Goal: Task Accomplishment & Management: Complete application form

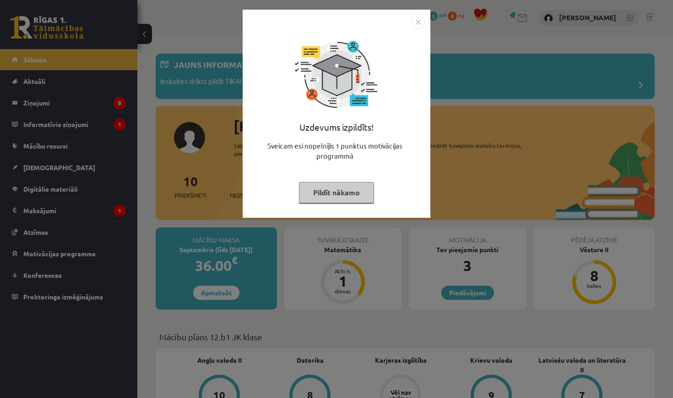
click at [357, 185] on button "Pildīt nākamo" at bounding box center [336, 192] width 75 height 21
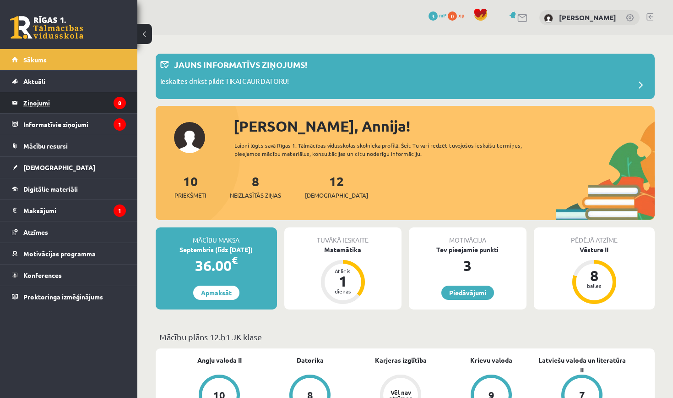
click at [100, 106] on legend "Ziņojumi 8" at bounding box center [74, 102] width 103 height 21
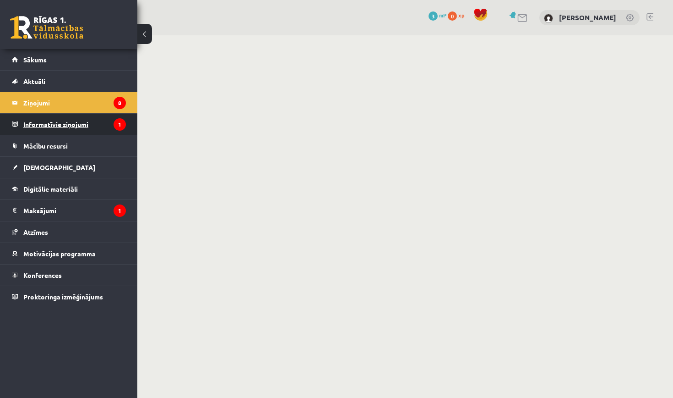
click at [88, 130] on legend "Informatīvie ziņojumi 1" at bounding box center [74, 124] width 103 height 21
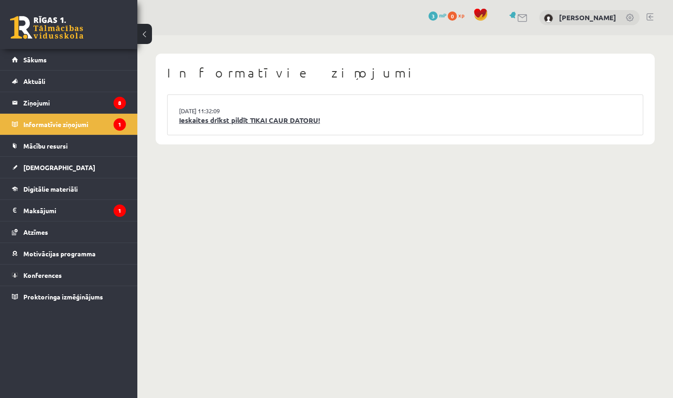
click at [231, 119] on link "Ieskaites drīkst pildīt TIKAI CAUR DATORU!" at bounding box center [405, 120] width 453 height 11
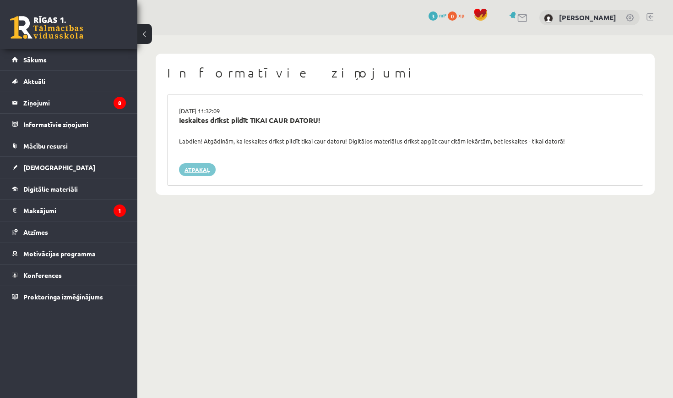
click at [203, 167] on link "Atpakaļ" at bounding box center [197, 169] width 37 height 13
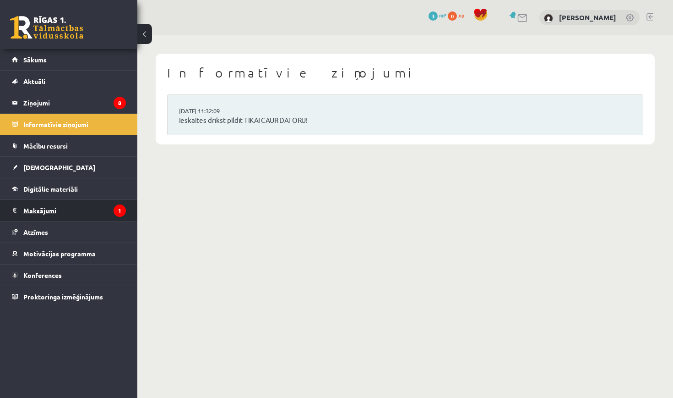
click at [106, 211] on legend "Maksājumi 1" at bounding box center [74, 210] width 103 height 21
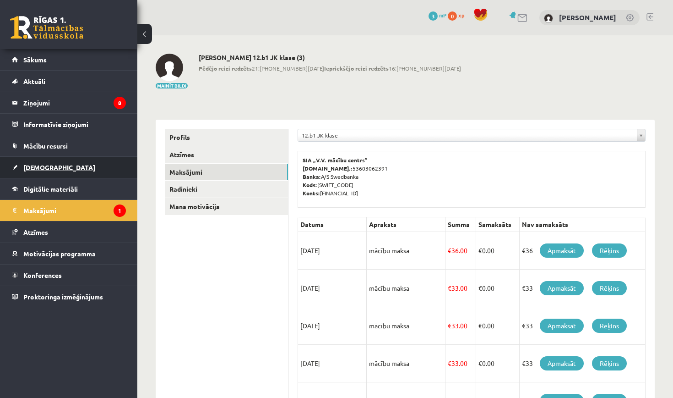
click at [55, 164] on link "[DEMOGRAPHIC_DATA]" at bounding box center [69, 167] width 114 height 21
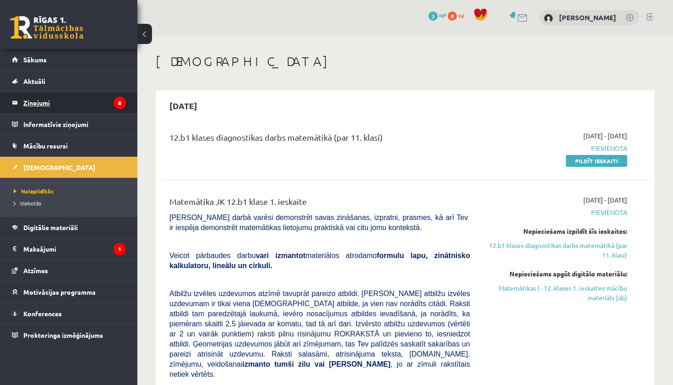
click at [96, 102] on legend "Ziņojumi 8" at bounding box center [74, 102] width 103 height 21
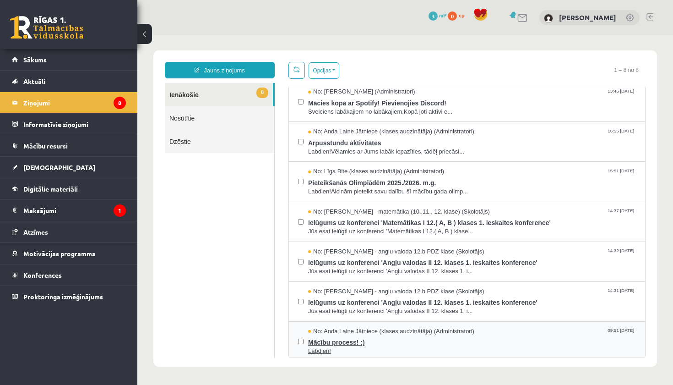
click at [366, 340] on span "Mācību process! :)" at bounding box center [472, 340] width 328 height 11
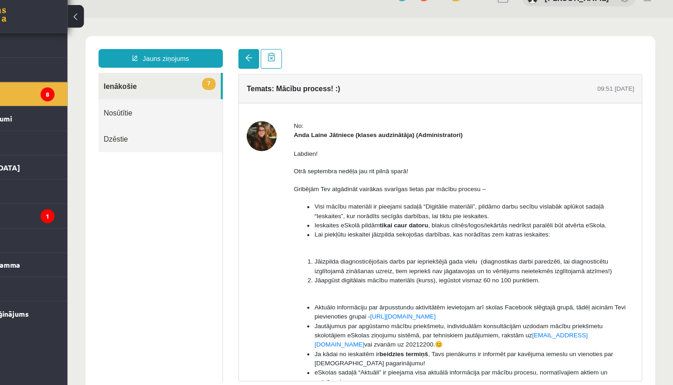
scroll to position [0, 0]
click at [225, 55] on span at bounding box center [227, 53] width 6 height 6
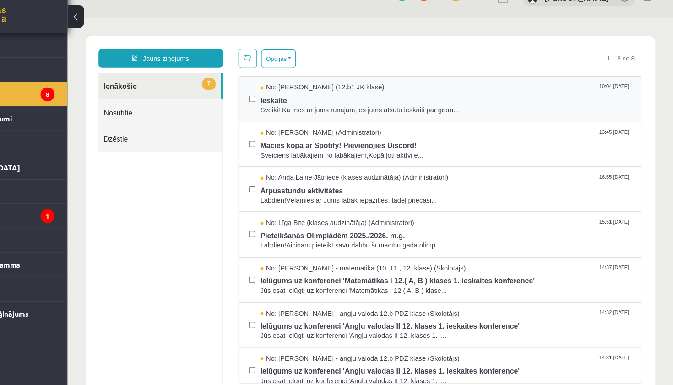
scroll to position [0, 0]
click at [232, 86] on label at bounding box center [230, 85] width 5 height 20
click at [231, 131] on label at bounding box center [230, 125] width 5 height 20
click at [230, 165] on label at bounding box center [230, 165] width 5 height 20
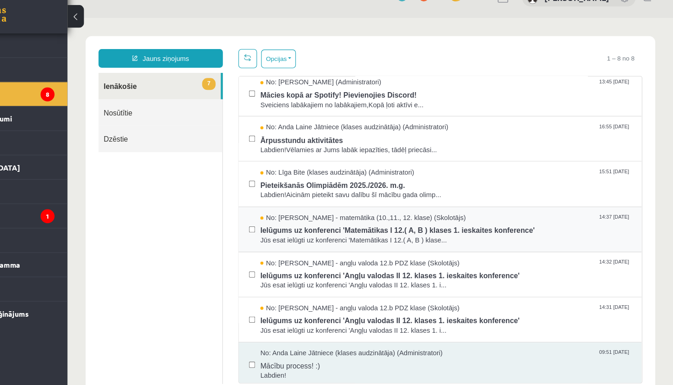
scroll to position [44, 0]
click at [265, 58] on button "Opcijas" at bounding box center [254, 54] width 31 height 16
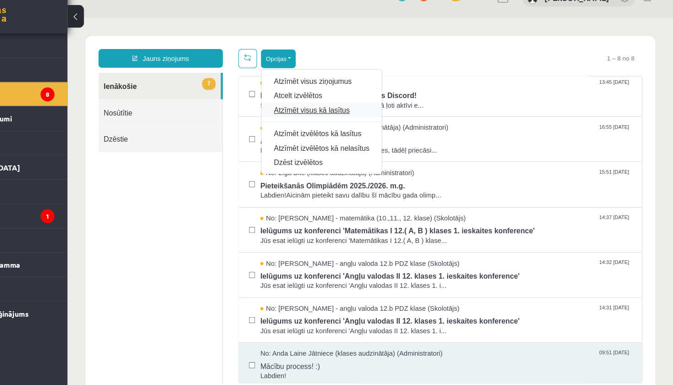
click at [297, 99] on link "Atzīmēt visus kā lasītus" at bounding box center [292, 99] width 84 height 9
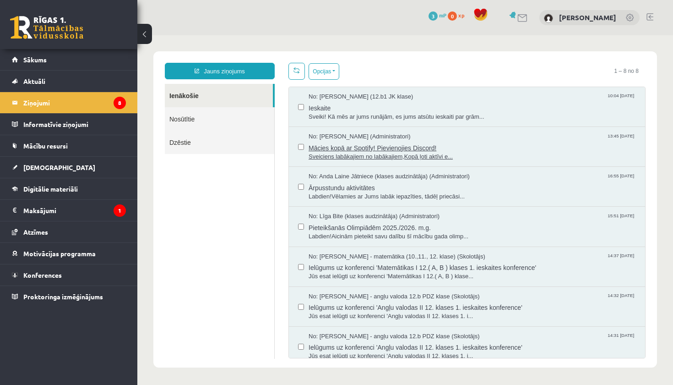
scroll to position [0, 0]
click at [101, 64] on link "Sākums" at bounding box center [69, 59] width 114 height 21
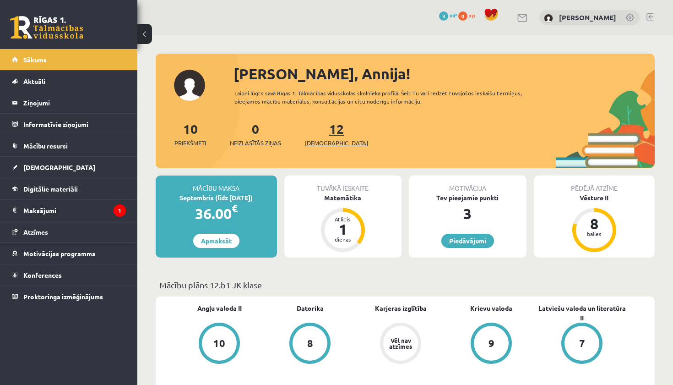
click at [318, 133] on link "12 Ieskaites" at bounding box center [336, 133] width 63 height 27
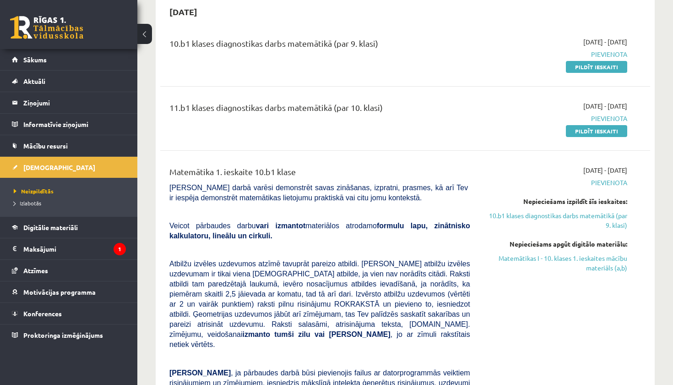
scroll to position [494, 0]
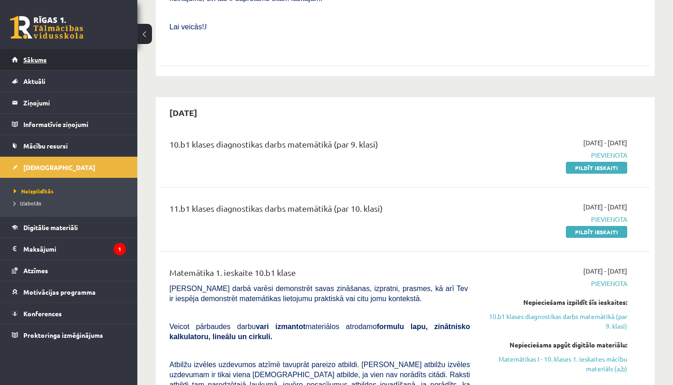
click at [94, 60] on link "Sākums" at bounding box center [69, 59] width 114 height 21
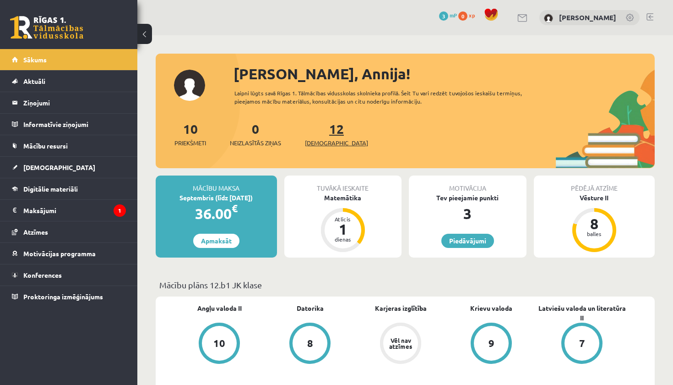
click at [327, 142] on span "[DEMOGRAPHIC_DATA]" at bounding box center [336, 142] width 63 height 9
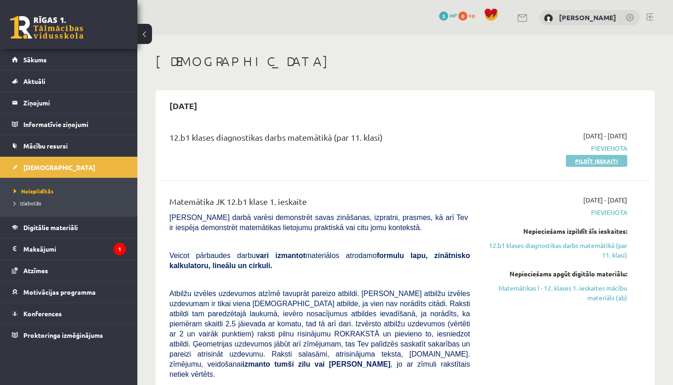
click at [586, 162] on link "Pildīt ieskaiti" at bounding box center [596, 161] width 61 height 12
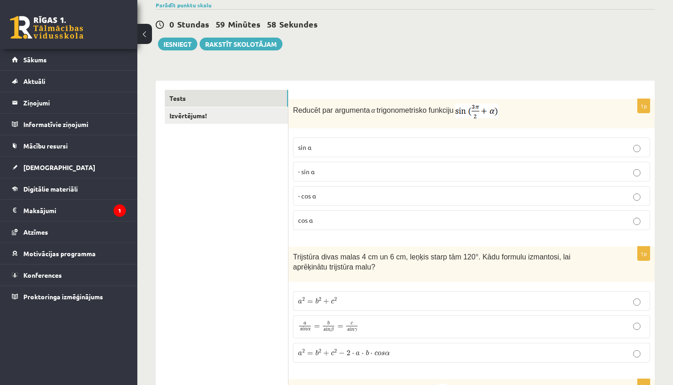
scroll to position [76, 0]
click at [321, 193] on p "- cos ⁡α" at bounding box center [471, 195] width 347 height 10
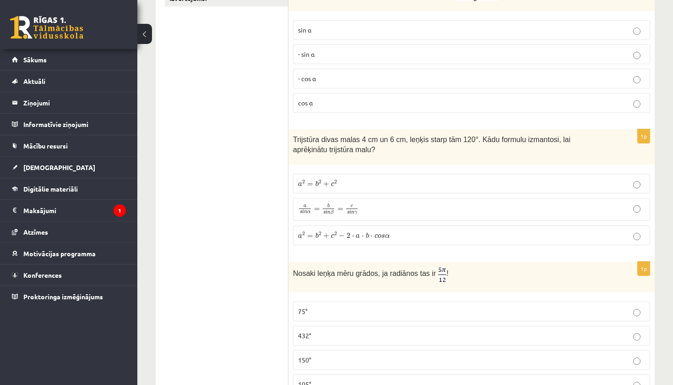
scroll to position [194, 0]
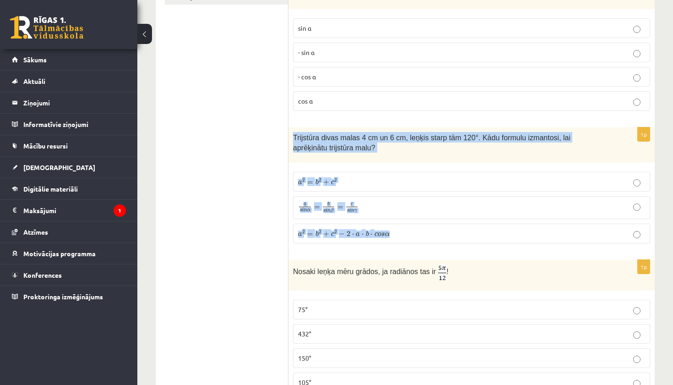
drag, startPoint x: 293, startPoint y: 139, endPoint x: 414, endPoint y: 233, distance: 152.8
click at [414, 233] on div "1p Trijstūra divas malas 4 cm un 6 cm, leņķis starp tām 120°. Kādu formulu izma…" at bounding box center [472, 188] width 367 height 123
copy div "Trijstūra divas malas 4 cm un 6 cm, leņķis starp tām 120°. Kādu formulu izmanto…"
click at [414, 233] on p "a 2 = b 2 + c 2 − 2 ⋅ a ⋅ b ⋅ c o s α a 2 = b 2 + c 2 − 2 ⋅ a ⋅ b ⋅ c o s α" at bounding box center [471, 234] width 347 height 10
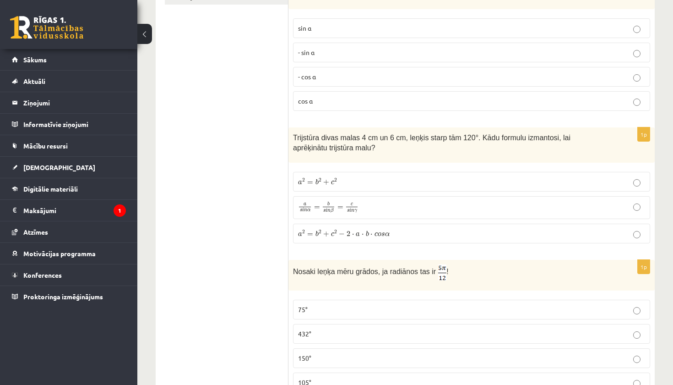
click at [344, 235] on span "−" at bounding box center [342, 233] width 6 height 5
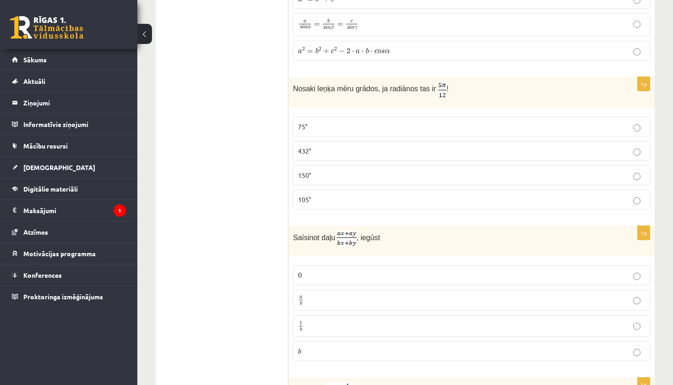
scroll to position [381, 0]
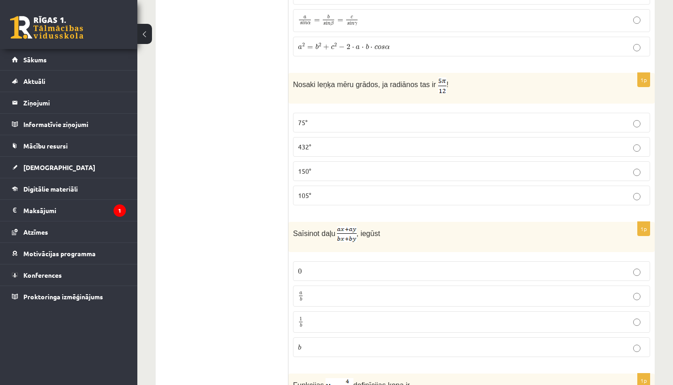
click at [331, 296] on p "a b a b" at bounding box center [471, 295] width 347 height 11
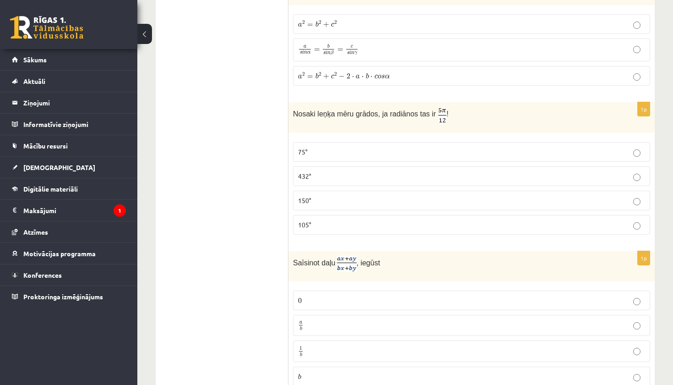
scroll to position [350, 0]
click at [393, 157] on p "75°" at bounding box center [471, 153] width 347 height 10
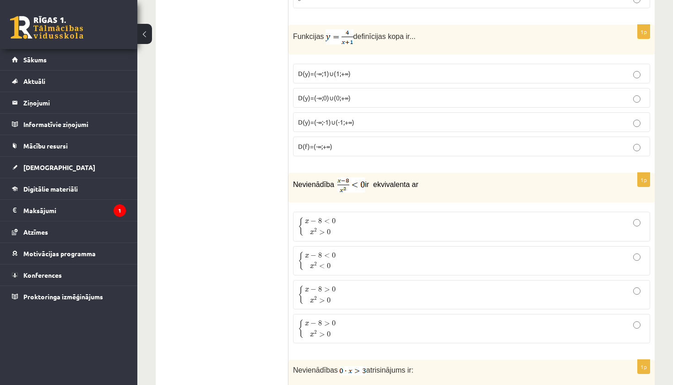
scroll to position [725, 0]
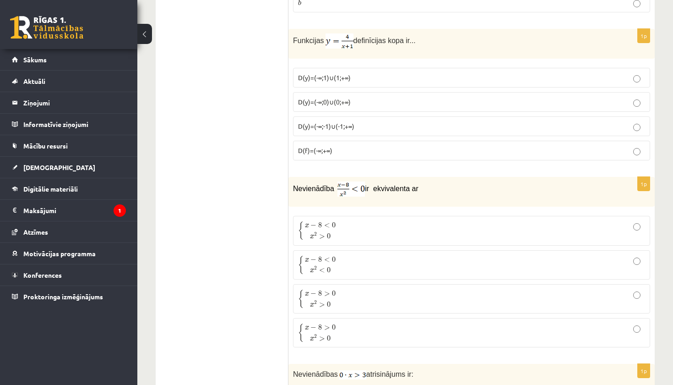
click at [367, 127] on p "D(y)=(-∞;-1)∪(-1;+∞)" at bounding box center [471, 126] width 347 height 10
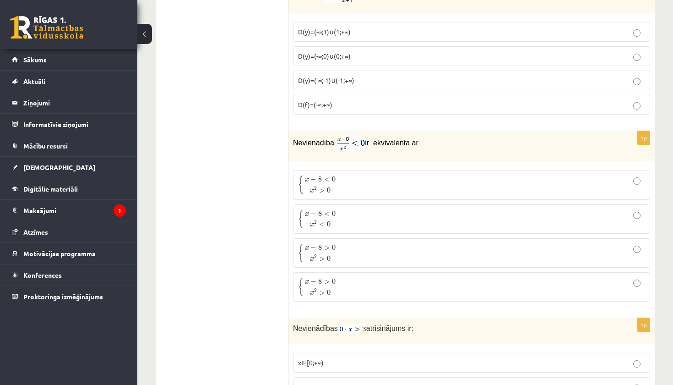
scroll to position [774, 0]
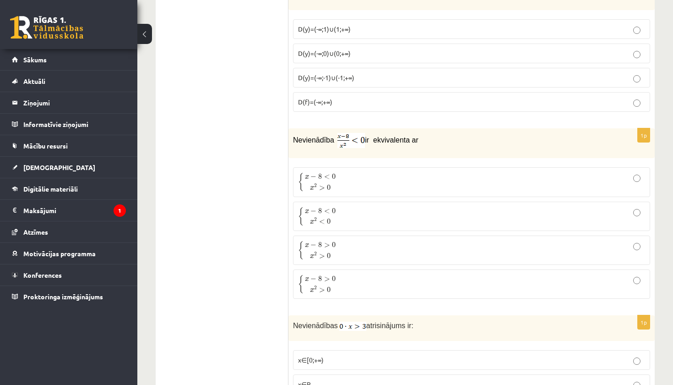
click at [353, 177] on p "{ x − 8 < 0 x 2 > 0 { x − 8 < 0 x 2 > 0" at bounding box center [471, 181] width 347 height 19
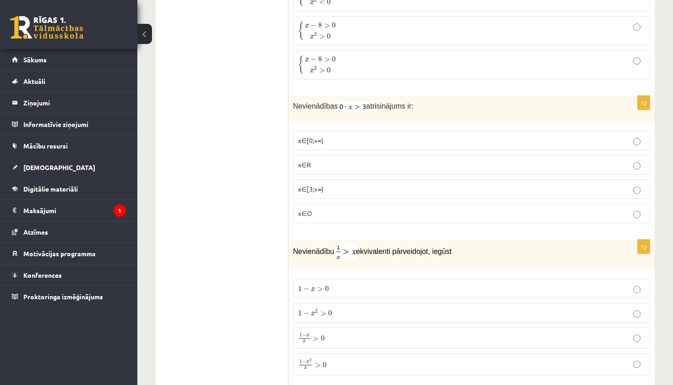
scroll to position [994, 0]
click at [333, 215] on p "x∈∅" at bounding box center [471, 213] width 347 height 10
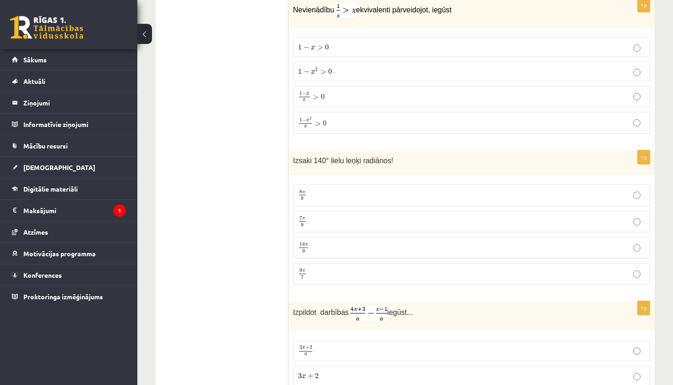
scroll to position [1178, 0]
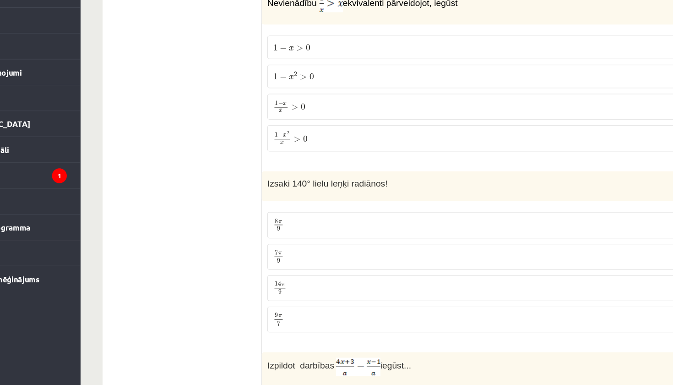
click at [293, 168] on label "1 − x 2 x > 0 1 − x 2 x > 0" at bounding box center [471, 179] width 357 height 22
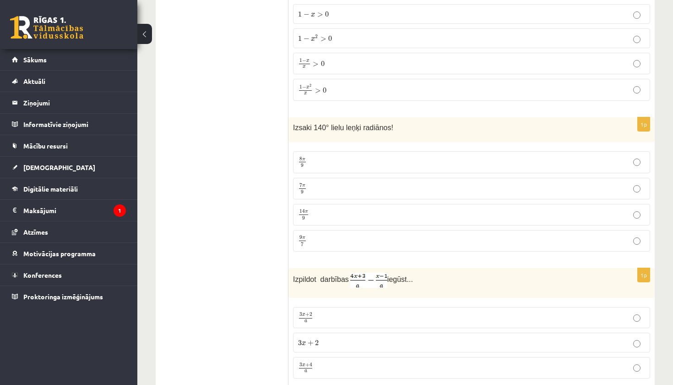
scroll to position [1272, 0]
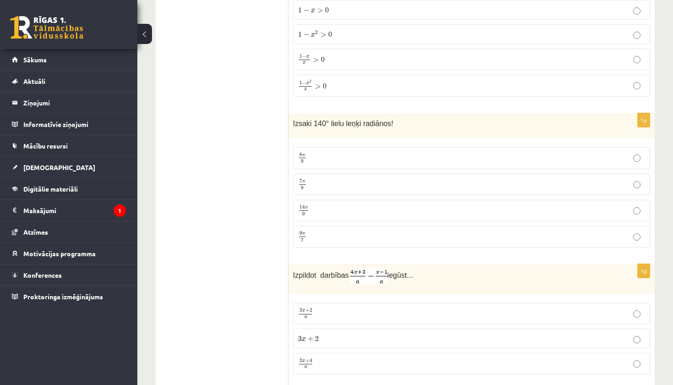
click at [319, 188] on p "7 π 9 7 π 9" at bounding box center [471, 184] width 347 height 11
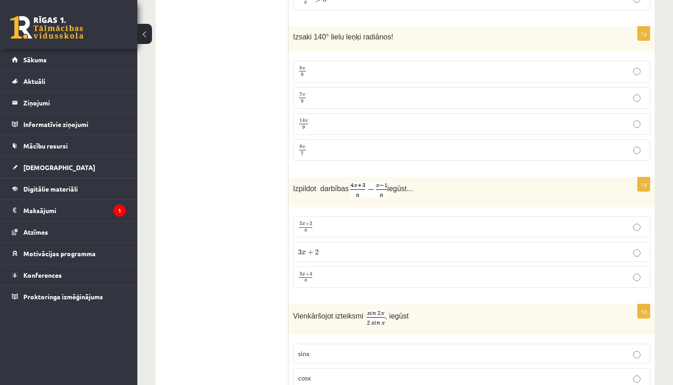
scroll to position [1360, 0]
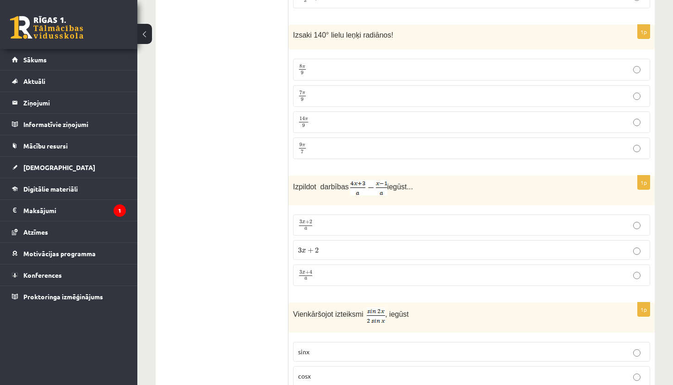
click at [316, 230] on label "3 x + 2 a 3 x + 2 a" at bounding box center [471, 224] width 357 height 21
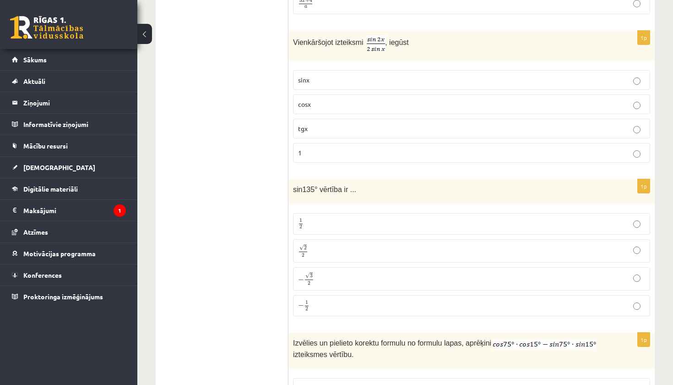
scroll to position [1630, 0]
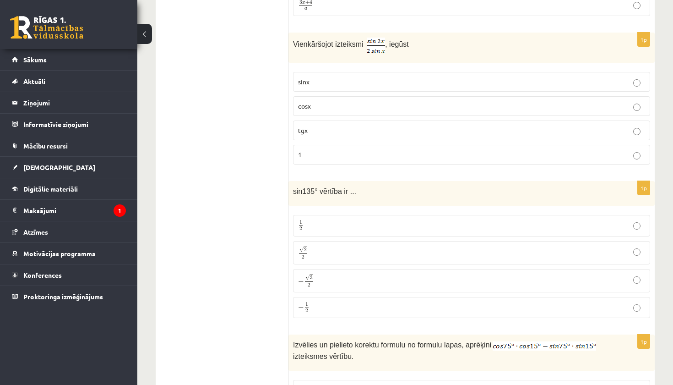
click at [356, 108] on p "cosx" at bounding box center [471, 106] width 347 height 10
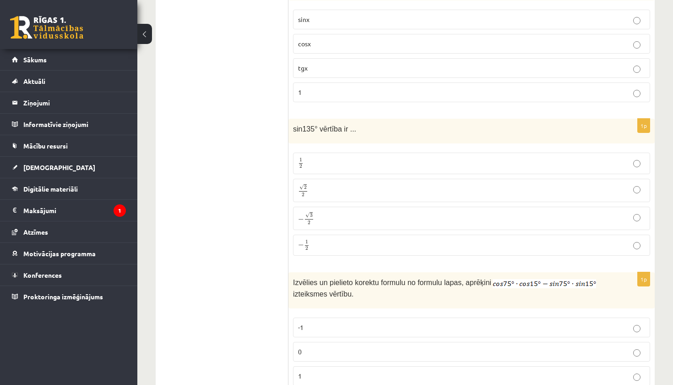
scroll to position [1694, 0]
click at [319, 183] on p "√ 2 2 2 2" at bounding box center [471, 188] width 347 height 13
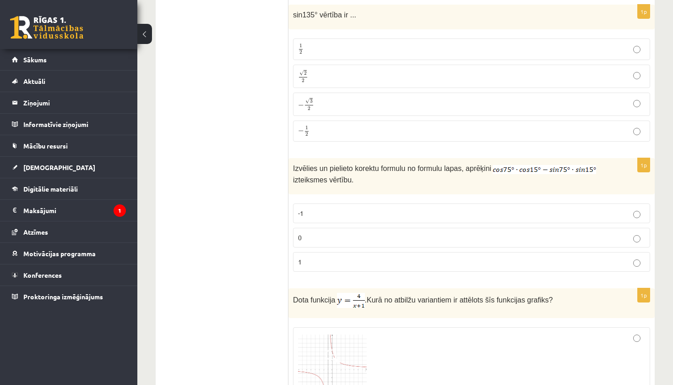
scroll to position [1813, 0]
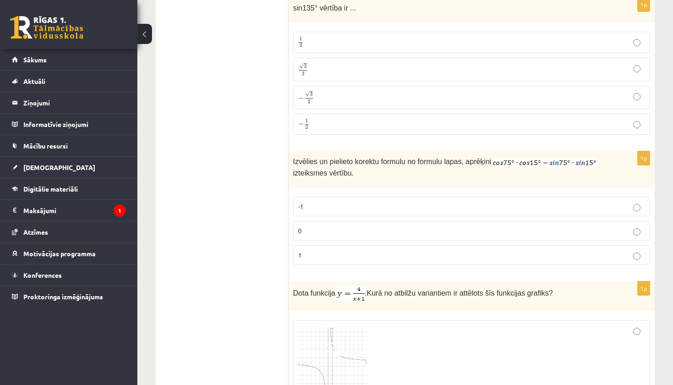
click at [302, 229] on p "0" at bounding box center [471, 231] width 347 height 10
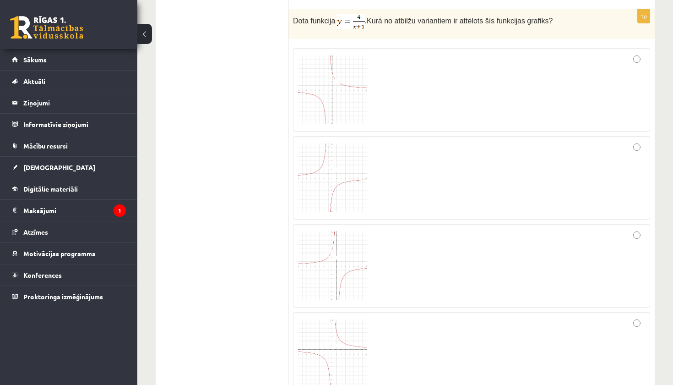
scroll to position [2086, 0]
click at [394, 81] on div at bounding box center [471, 89] width 347 height 73
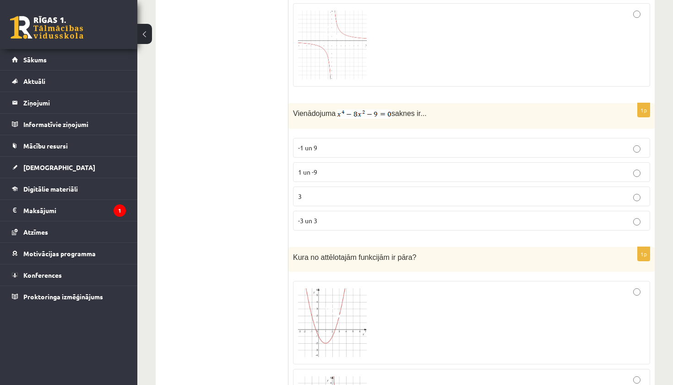
scroll to position [2394, 0]
click at [319, 219] on p "-3 un 3" at bounding box center [471, 221] width 347 height 10
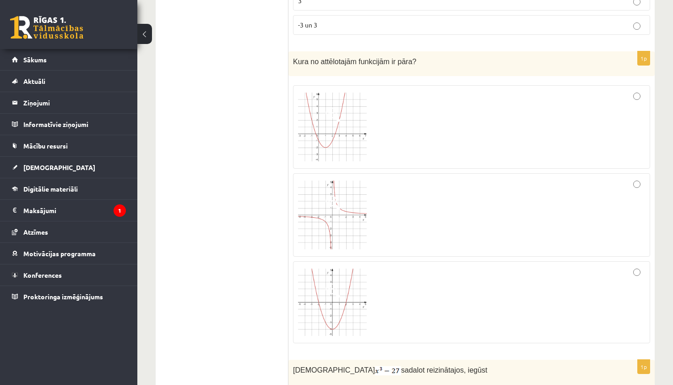
scroll to position [2589, 0]
click at [464, 290] on div at bounding box center [471, 303] width 347 height 72
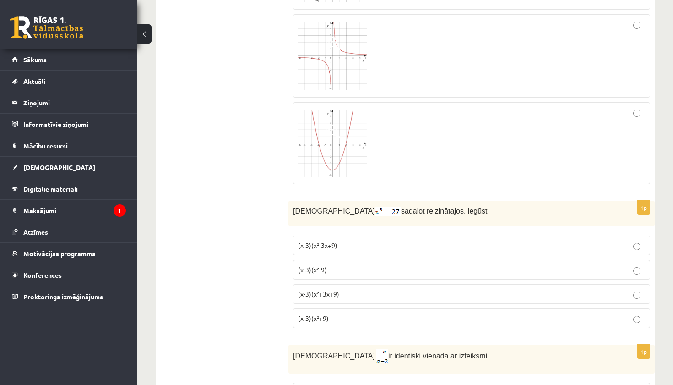
scroll to position [2754, 0]
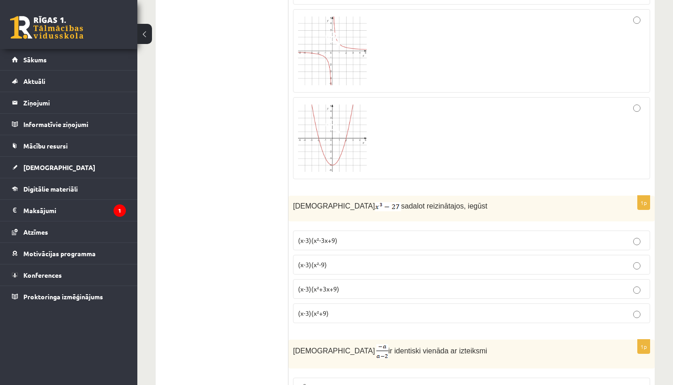
click at [378, 286] on p "(x-3)(x²+3x+9)" at bounding box center [471, 289] width 347 height 10
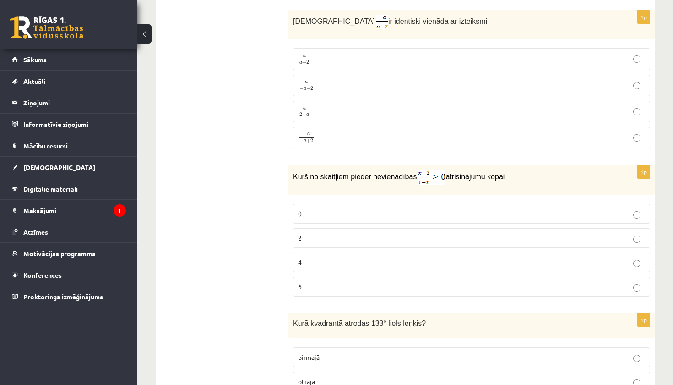
scroll to position [3083, 0]
click at [358, 108] on p "a 2 − a a 2 − a" at bounding box center [471, 111] width 347 height 11
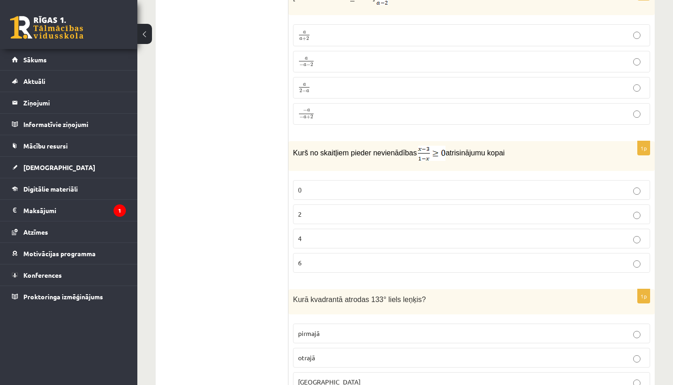
scroll to position [3110, 0]
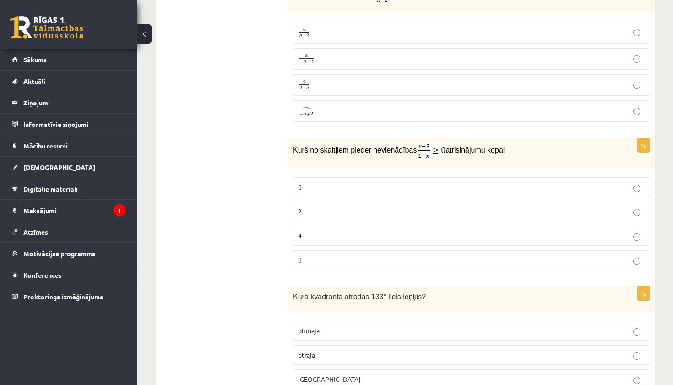
click at [307, 231] on p "4" at bounding box center [471, 236] width 347 height 10
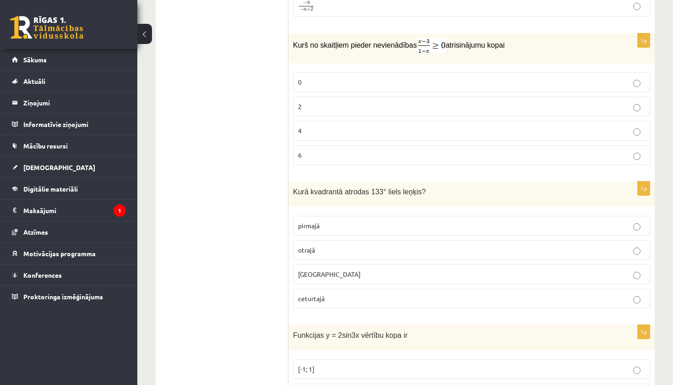
scroll to position [3223, 0]
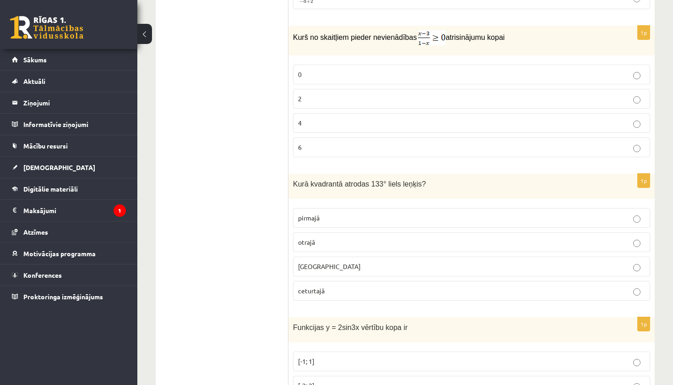
click at [307, 238] on span "otrajā" at bounding box center [306, 242] width 17 height 8
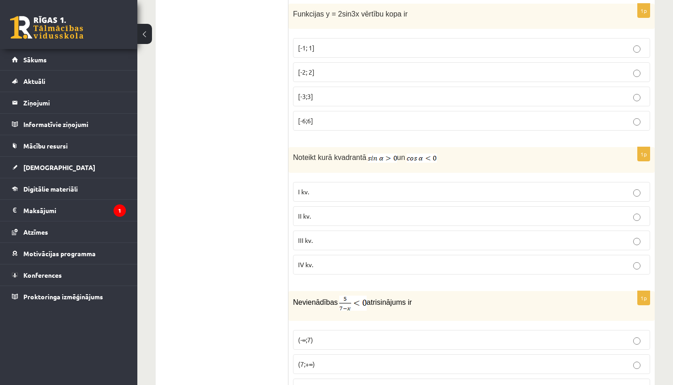
scroll to position [3535, 0]
click at [376, 70] on p "[-2; 2]" at bounding box center [471, 74] width 347 height 10
click at [313, 213] on p "II kv." at bounding box center [471, 218] width 347 height 10
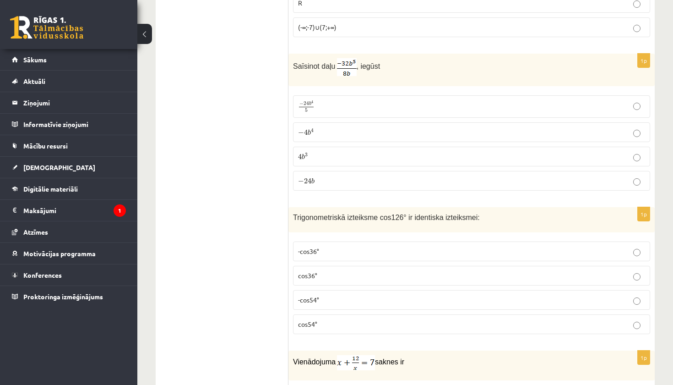
scroll to position [3911, 0]
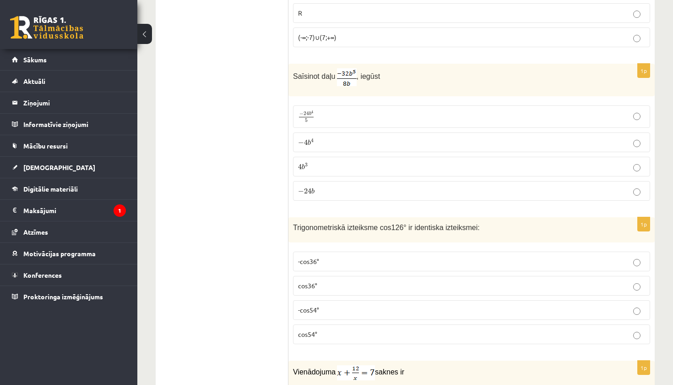
click at [341, 140] on p "− 4 b 4 − 4 b 4" at bounding box center [471, 142] width 347 height 10
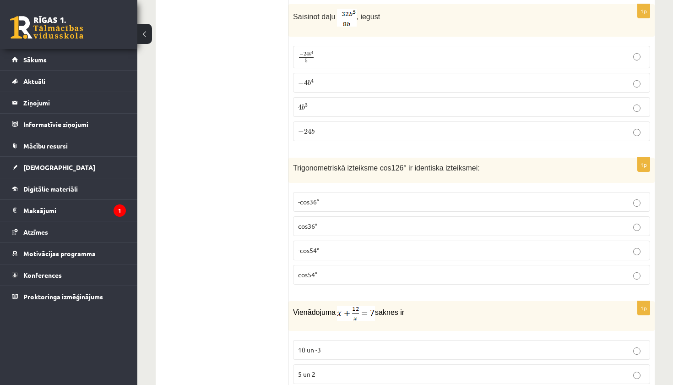
scroll to position [3973, 0]
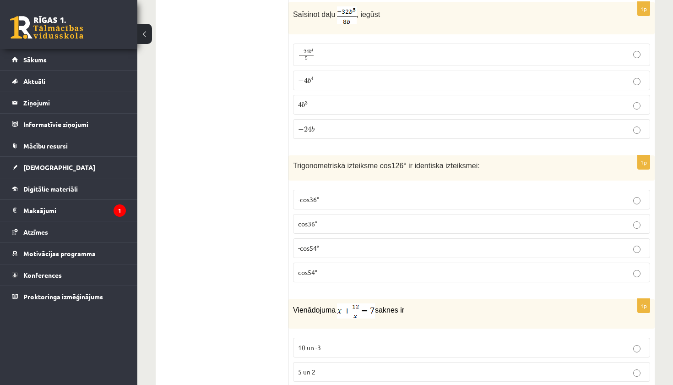
click at [301, 244] on span "-cos54°" at bounding box center [308, 248] width 21 height 8
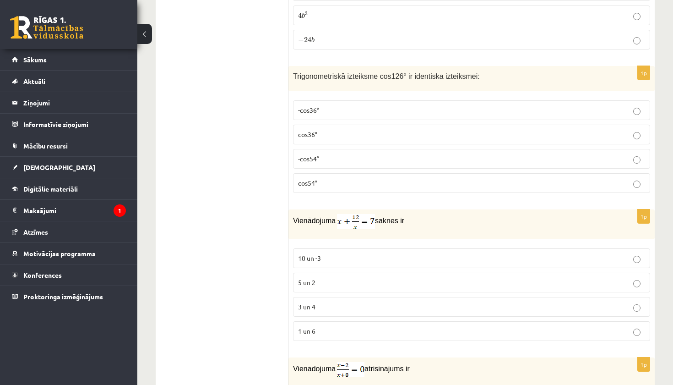
scroll to position [4064, 0]
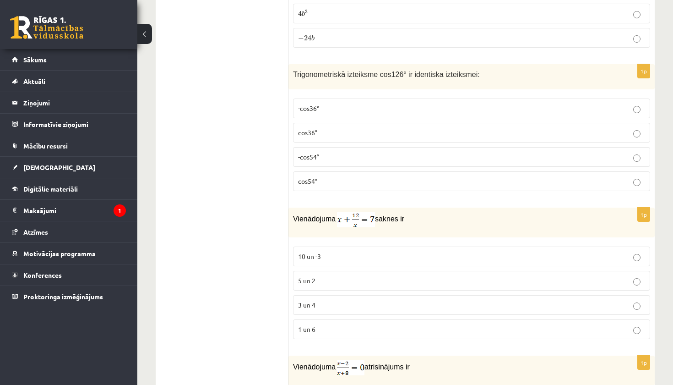
click at [311, 301] on span "3 un 4" at bounding box center [306, 305] width 17 height 8
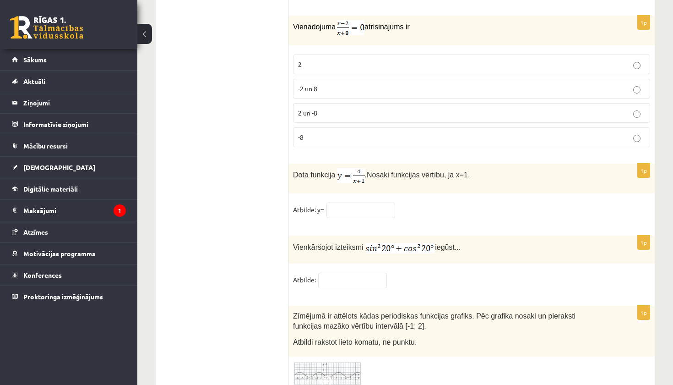
scroll to position [4403, 0]
click at [420, 61] on p "2" at bounding box center [471, 65] width 347 height 10
click at [363, 208] on input "text" at bounding box center [361, 211] width 69 height 16
type input "*"
click at [352, 278] on input "text" at bounding box center [352, 282] width 69 height 16
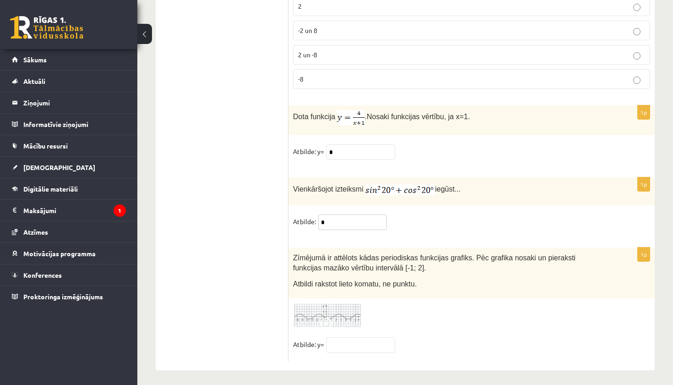
scroll to position [4462, 0]
type input "*"
click at [351, 339] on input "text" at bounding box center [361, 346] width 69 height 16
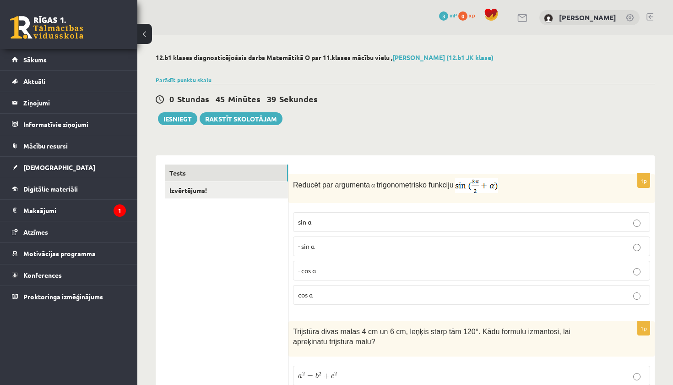
scroll to position [0, 0]
type input "****"
click at [223, 193] on link "Izvērtējums!" at bounding box center [226, 190] width 123 height 17
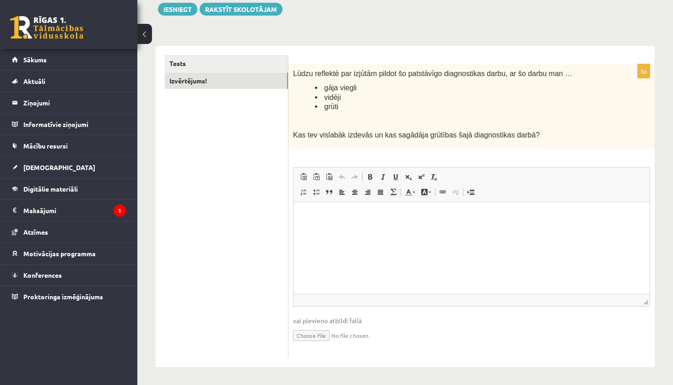
scroll to position [109, 0]
click at [374, 230] on html at bounding box center [472, 216] width 356 height 28
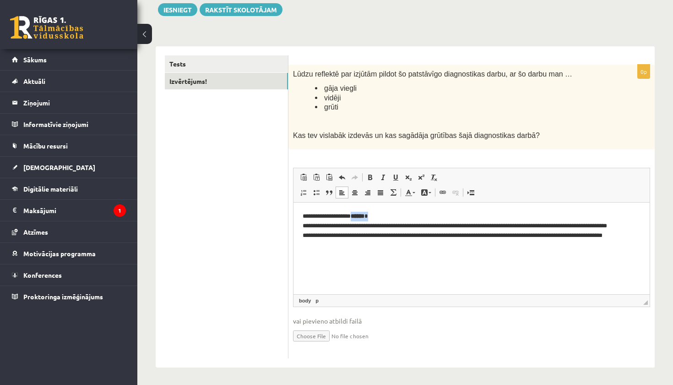
drag, startPoint x: 388, startPoint y: 215, endPoint x: 361, endPoint y: 216, distance: 27.0
click at [361, 216] on p "**********" at bounding box center [472, 234] width 338 height 46
click at [372, 176] on span at bounding box center [370, 177] width 7 height 7
click at [371, 178] on span at bounding box center [370, 177] width 7 height 7
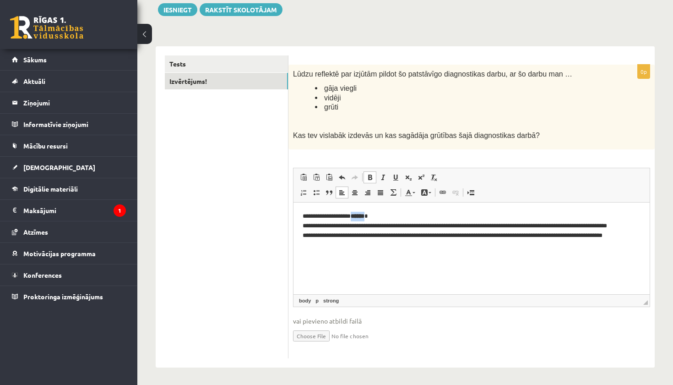
click at [368, 178] on span at bounding box center [370, 177] width 7 height 7
click at [383, 178] on span at bounding box center [382, 177] width 7 height 7
click at [382, 178] on span at bounding box center [382, 177] width 7 height 7
click at [370, 178] on span at bounding box center [370, 177] width 7 height 7
click at [370, 243] on p "**********" at bounding box center [472, 234] width 338 height 46
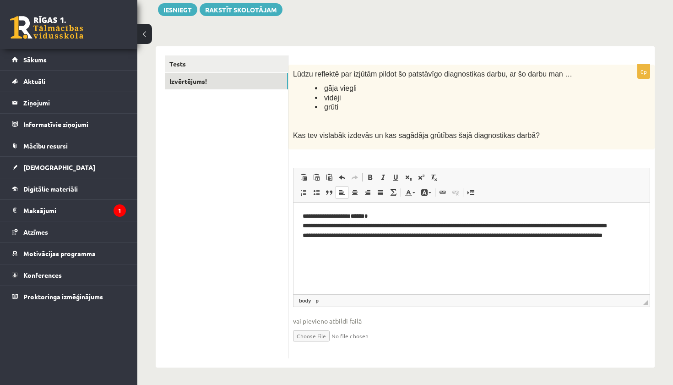
click at [381, 212] on p "**********" at bounding box center [472, 234] width 338 height 46
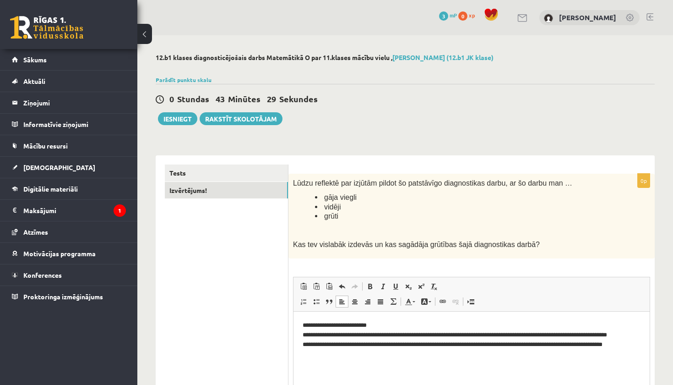
scroll to position [0, 0]
click at [191, 175] on link "Tests" at bounding box center [226, 172] width 123 height 17
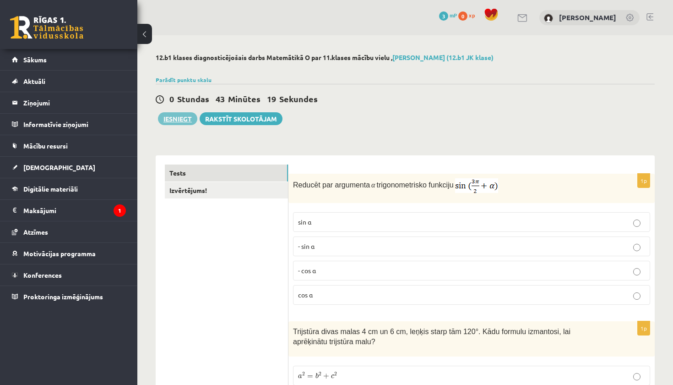
click at [183, 119] on button "Iesniegt" at bounding box center [177, 118] width 39 height 13
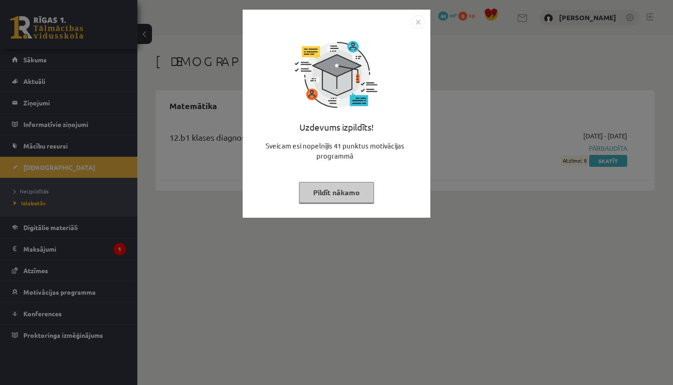
click at [365, 192] on button "Pildīt nākamo" at bounding box center [336, 192] width 75 height 21
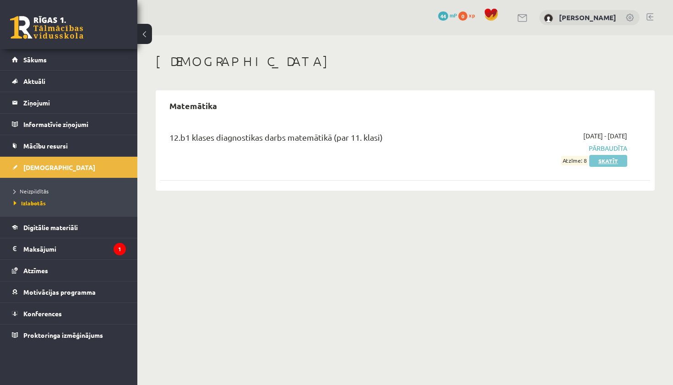
click at [610, 161] on link "Skatīt" at bounding box center [609, 161] width 38 height 12
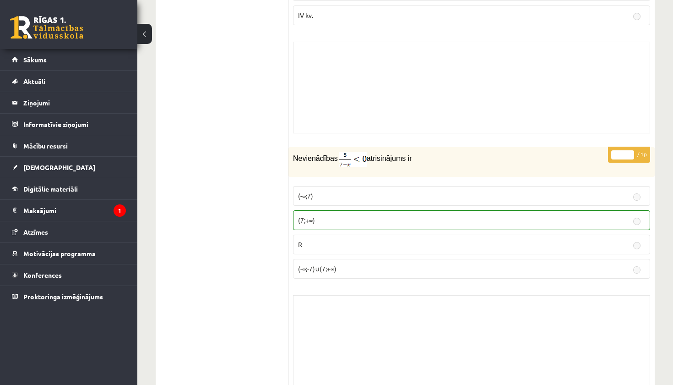
scroll to position [5982, 0]
click at [586, 217] on p "(7;+∞)" at bounding box center [471, 219] width 347 height 10
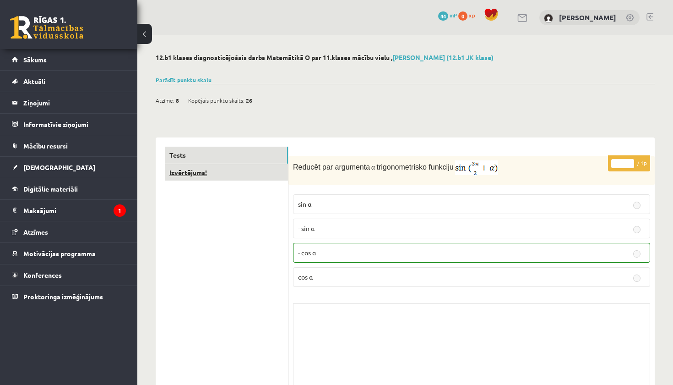
scroll to position [0, 0]
click at [222, 173] on link "Izvērtējums!" at bounding box center [226, 172] width 123 height 17
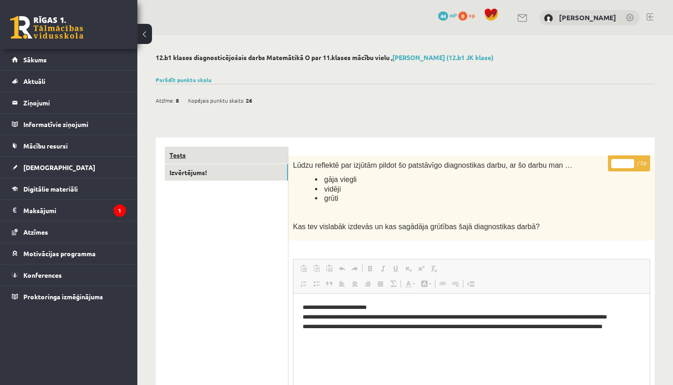
click at [223, 152] on link "Tests" at bounding box center [226, 155] width 123 height 17
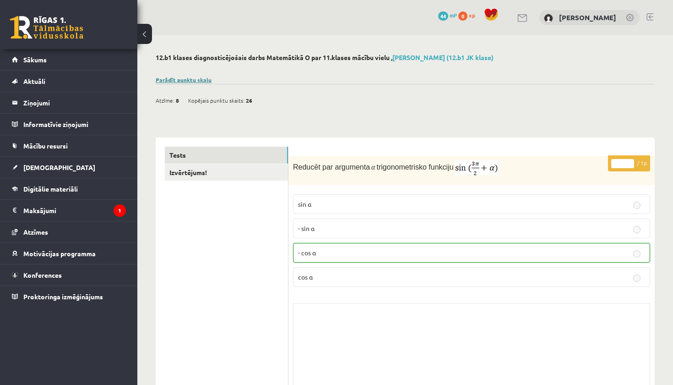
click at [193, 80] on link "Parādīt punktu skalu" at bounding box center [184, 79] width 56 height 7
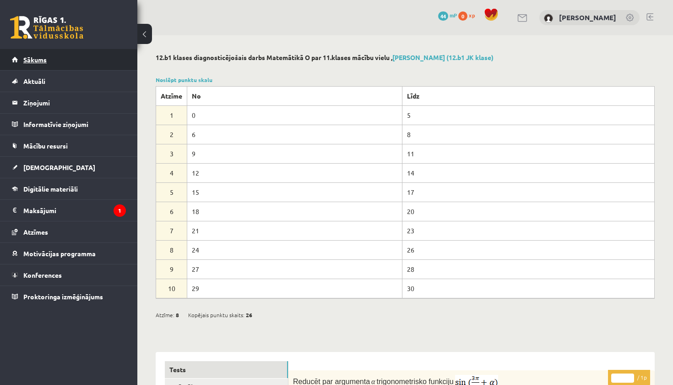
click at [103, 66] on link "Sākums" at bounding box center [69, 59] width 114 height 21
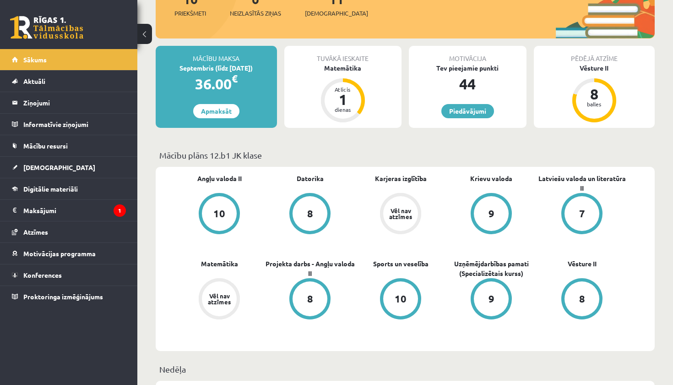
scroll to position [131, 0]
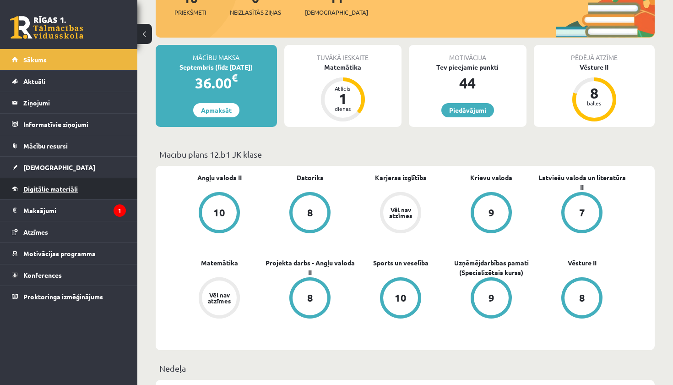
click at [97, 192] on link "Digitālie materiāli" at bounding box center [69, 188] width 114 height 21
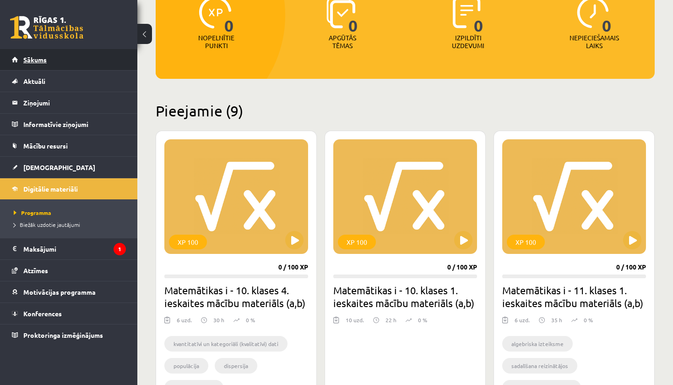
click at [85, 62] on link "Sākums" at bounding box center [69, 59] width 114 height 21
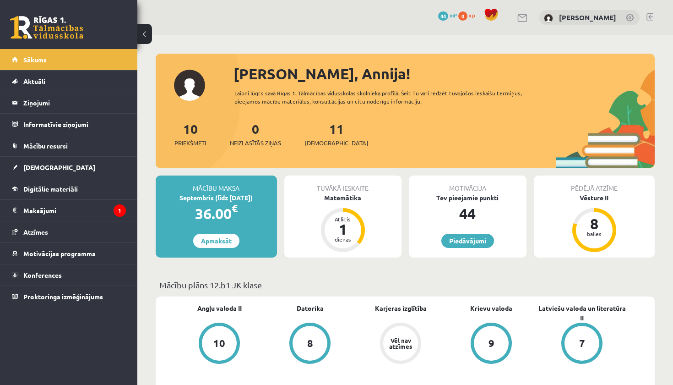
click at [322, 137] on div "11 Ieskaites" at bounding box center [336, 133] width 63 height 28
click at [324, 130] on link "11 Ieskaites" at bounding box center [336, 133] width 63 height 27
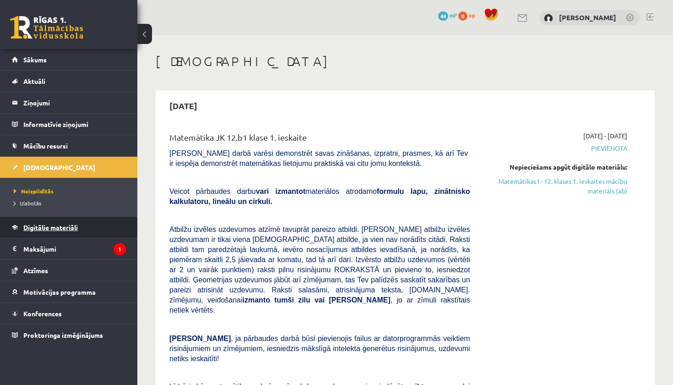
click at [39, 232] on link "Digitālie materiāli" at bounding box center [69, 227] width 114 height 21
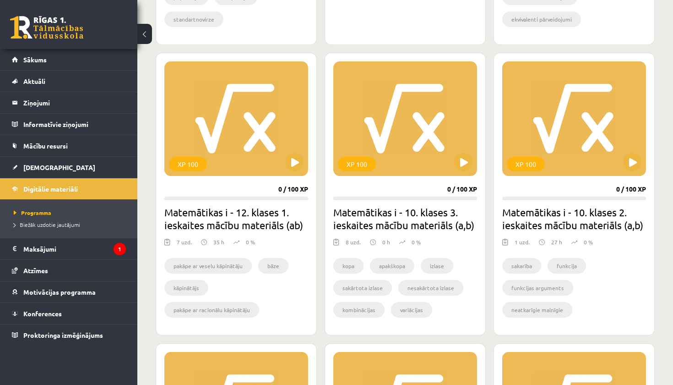
scroll to position [501, 0]
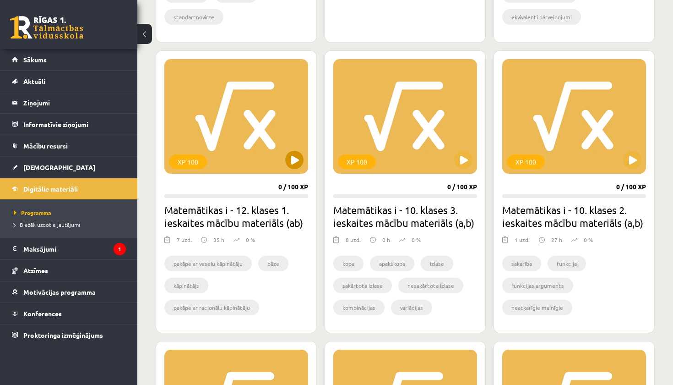
click at [294, 159] on button at bounding box center [294, 160] width 18 height 18
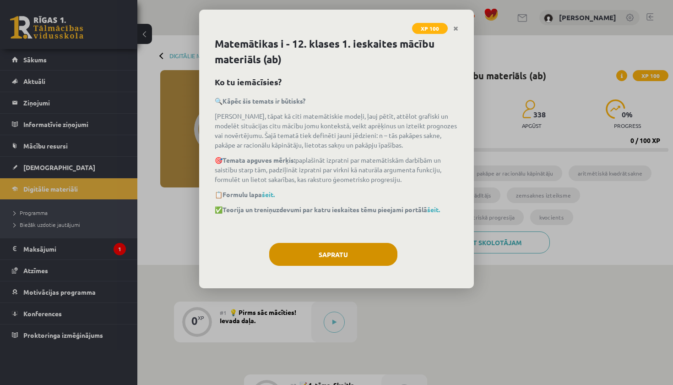
click at [329, 253] on button "Sapratu" at bounding box center [333, 254] width 128 height 23
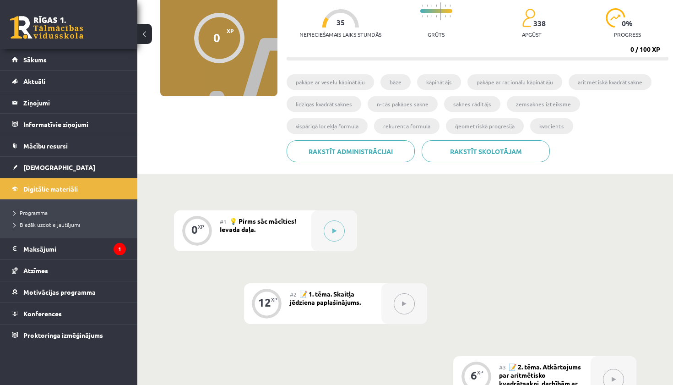
scroll to position [93, 0]
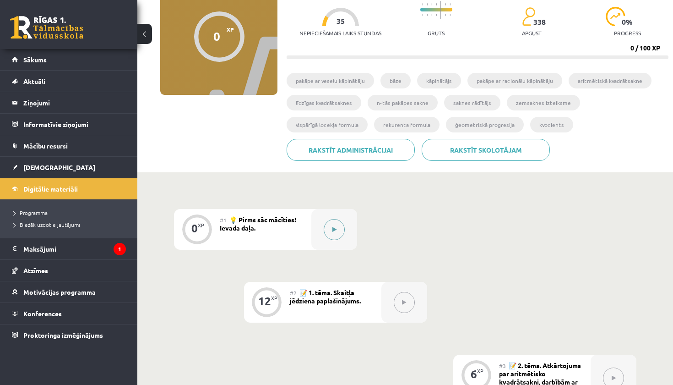
click at [338, 229] on button at bounding box center [334, 229] width 21 height 21
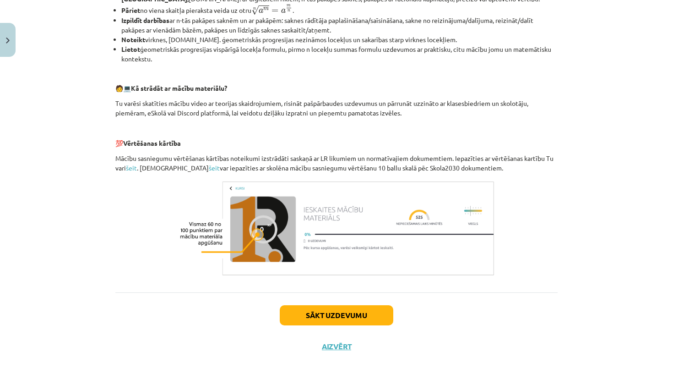
scroll to position [354, 0]
click at [331, 316] on button "Sākt uzdevumu" at bounding box center [337, 315] width 114 height 20
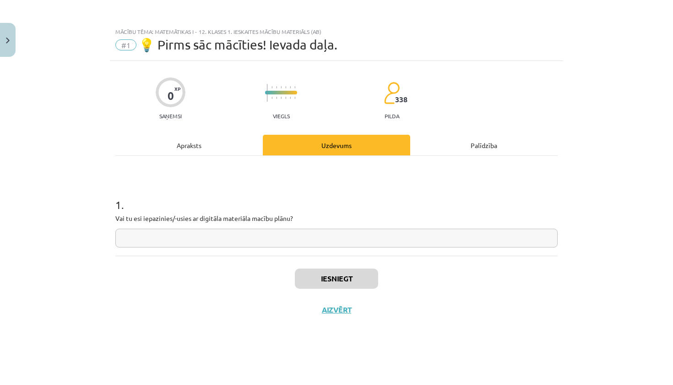
click at [275, 235] on input "text" at bounding box center [336, 238] width 443 height 19
type input "*********"
click at [366, 278] on button "Iesniegt" at bounding box center [336, 278] width 83 height 20
click at [352, 278] on button "Iesniegt" at bounding box center [336, 278] width 83 height 20
click at [335, 309] on button "Aizvērt" at bounding box center [336, 309] width 35 height 9
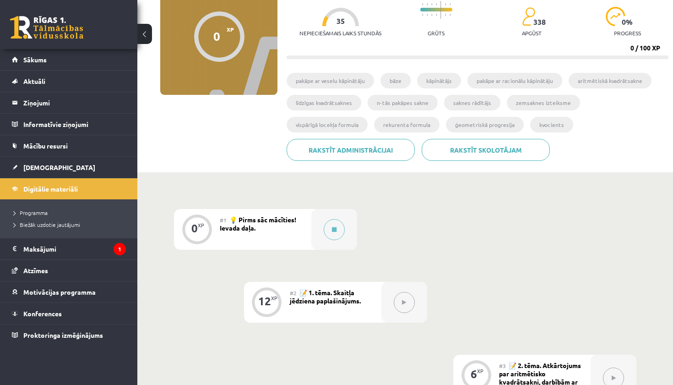
click at [275, 215] on div "#1 💡 Pirms sāc mācīties! Ievada daļa." at bounding box center [266, 229] width 92 height 41
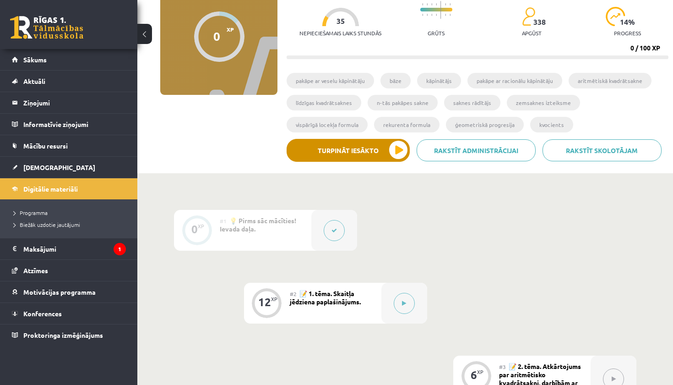
click at [393, 148] on button "Turpināt iesākto" at bounding box center [348, 150] width 123 height 23
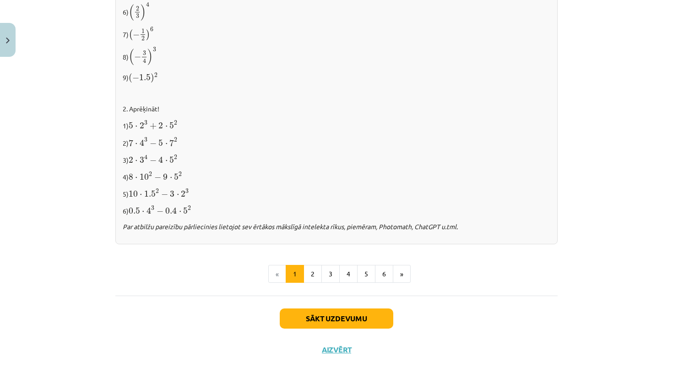
click at [310, 317] on button "Sākt uzdevumu" at bounding box center [337, 318] width 114 height 20
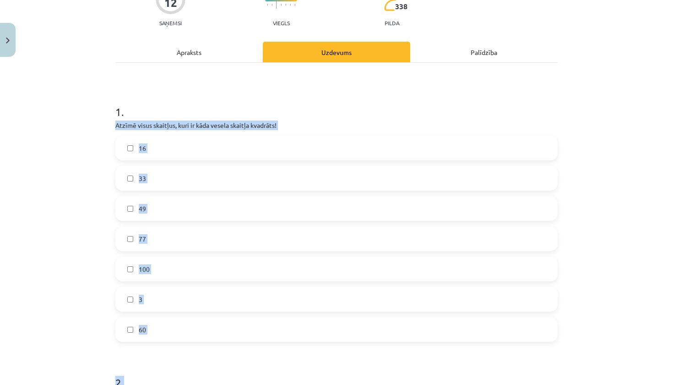
scroll to position [128, 0]
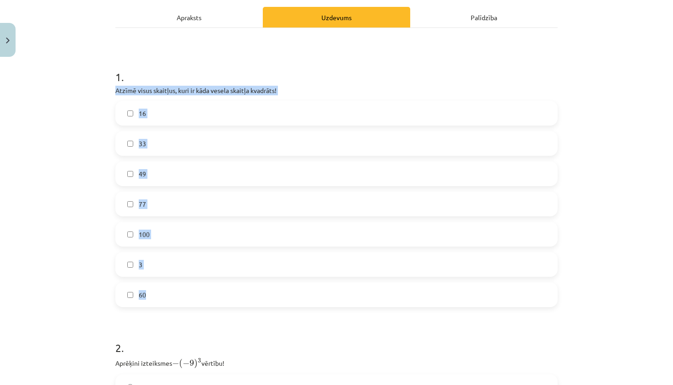
drag, startPoint x: 112, startPoint y: 159, endPoint x: 173, endPoint y: 301, distance: 153.5
click at [173, 301] on div "12 XP Saņemsi Viegls 338 pilda Apraksts Uzdevums Palīdzība 1 . Atzīmē visus ska…" at bounding box center [337, 330] width 454 height 795
copy div "Atzīmē visus skaitļus, kuri ir kāda vesela skaitļa kvadrāts! 16 33 49 77 100 3 …"
click at [184, 326] on h1 "2 ." at bounding box center [336, 339] width 443 height 28
click at [217, 119] on label "16" at bounding box center [336, 113] width 441 height 23
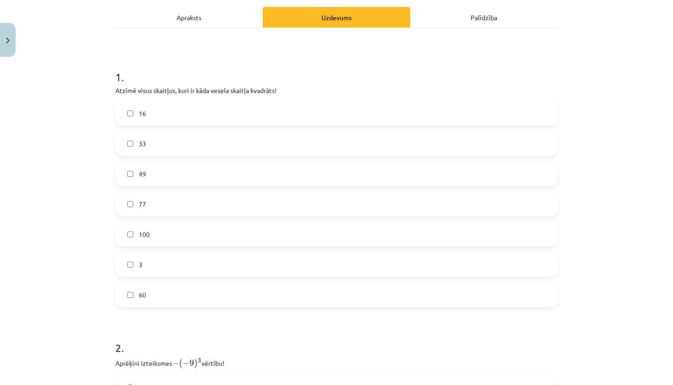
click at [187, 179] on label "49" at bounding box center [336, 173] width 441 height 23
click at [159, 240] on label "100" at bounding box center [336, 234] width 441 height 23
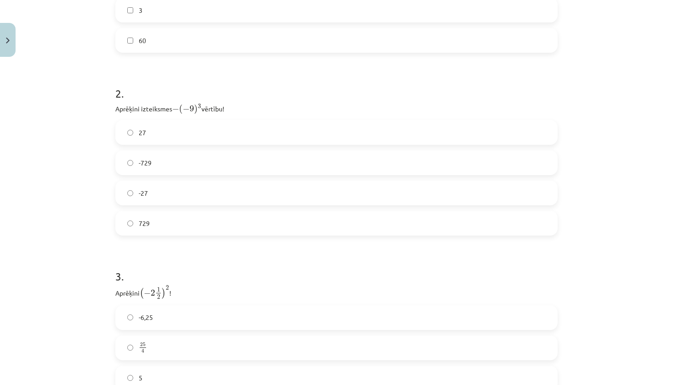
scroll to position [414, 0]
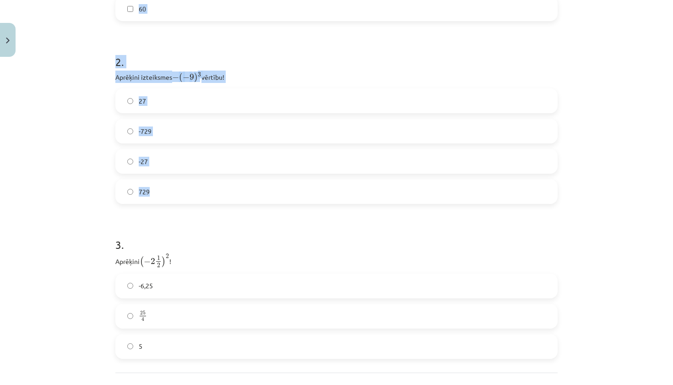
drag, startPoint x: 105, startPoint y: 77, endPoint x: 189, endPoint y: 201, distance: 149.8
click at [189, 201] on div "Mācību tēma: Matemātikas i - 12. klases 1. ieskaites mācību materiāls (ab) #2 📝…" at bounding box center [336, 192] width 673 height 385
click at [83, 150] on div "Mācību tēma: Matemātikas i - 12. klases 1. ieskaites mācību materiāls (ab) #2 📝…" at bounding box center [336, 192] width 673 height 385
drag, startPoint x: 113, startPoint y: 74, endPoint x: 156, endPoint y: 192, distance: 124.9
click at [156, 192] on div "12 XP Saņemsi Viegls 338 pilda Apraksts Uzdevums Palīdzība 1 . Atzīmē visus ska…" at bounding box center [337, 44] width 454 height 795
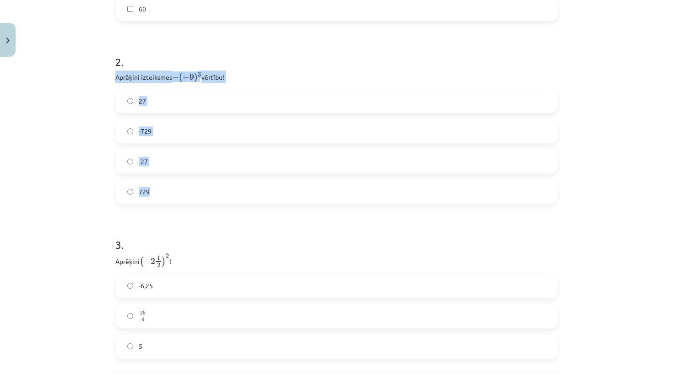
copy div "Aprēķini izteiksmes − ( − 9 ) 3 − ( − 9 ) 3 vērtību! 27 -729 -27 729"
click at [210, 204] on form "1 . Atzīmē visus skaitļus, kuri ir kāda vesela skaitļa kvadrāts! 16 33 49 77 10…" at bounding box center [336, 64] width 443 height 590
click at [209, 190] on label "729" at bounding box center [336, 191] width 441 height 23
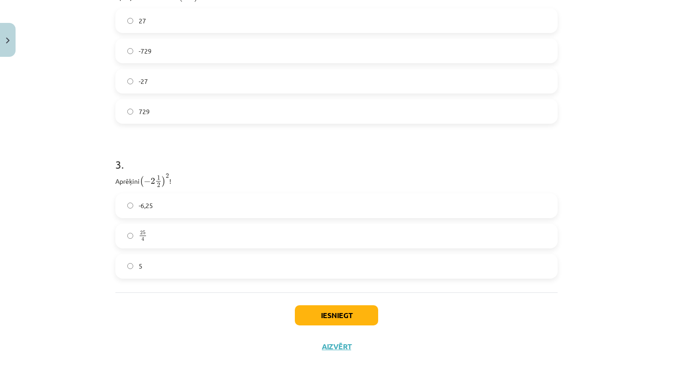
scroll to position [495, 0]
drag, startPoint x: 113, startPoint y: 183, endPoint x: 156, endPoint y: 262, distance: 90.0
copy div "Aprēķini ( − 2 1 2 ) 2 ( − 2 1 2 ) 2 ! -6,25 25 4 25 4 5"
click at [92, 239] on div "Mācību tēma: Matemātikas i - 12. klases 1. ieskaites mācību materiāls (ab) #2 📝…" at bounding box center [336, 192] width 673 height 385
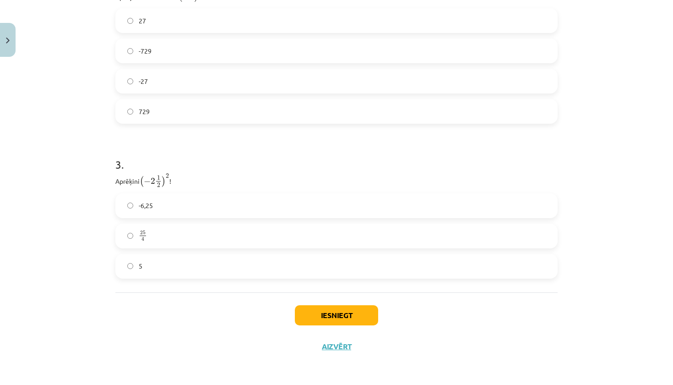
click at [165, 236] on label "25 4 25 4" at bounding box center [336, 235] width 441 height 23
click at [329, 314] on button "Iesniegt" at bounding box center [336, 315] width 83 height 20
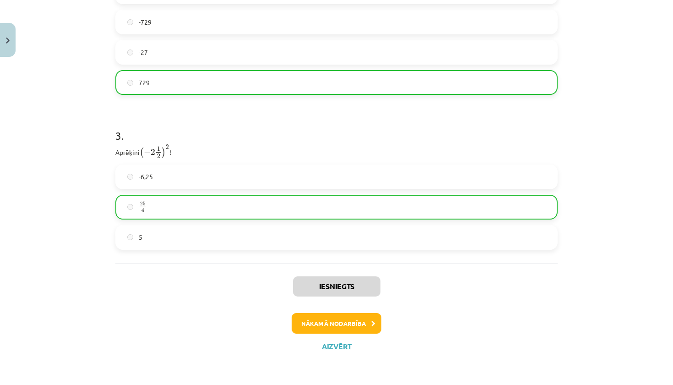
click at [344, 322] on button "Nākamā nodarbība" at bounding box center [337, 323] width 90 height 21
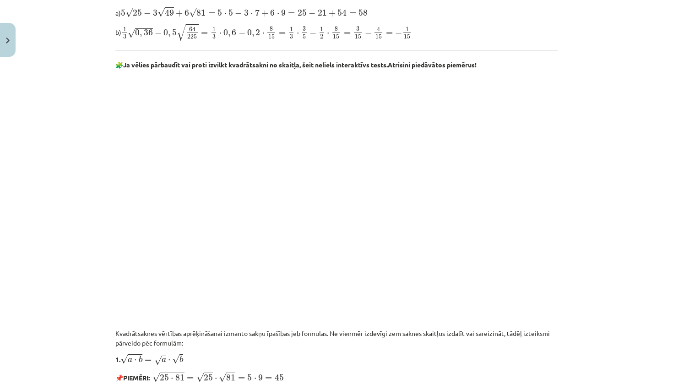
scroll to position [527, 0]
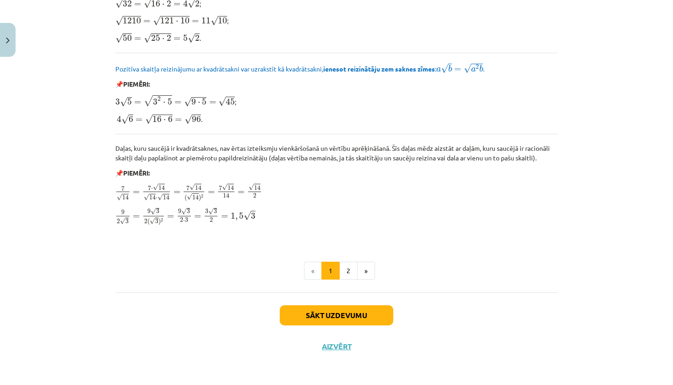
click at [350, 315] on button "Sākt uzdevumu" at bounding box center [337, 315] width 114 height 20
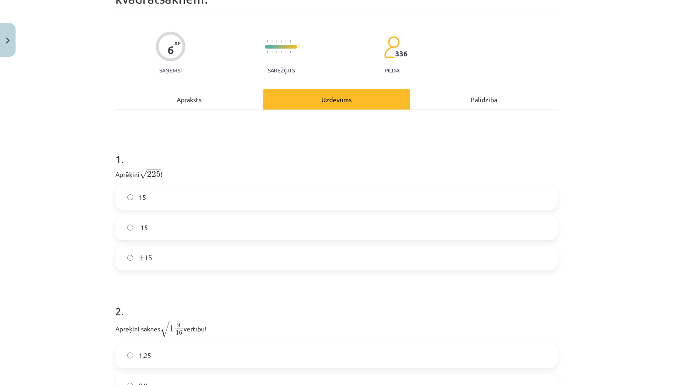
scroll to position [71, 0]
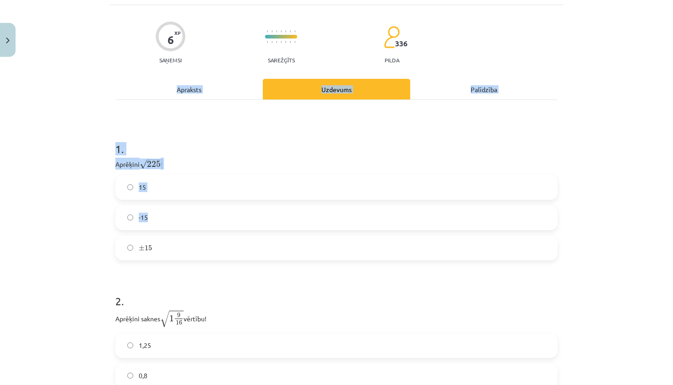
drag, startPoint x: 102, startPoint y: 162, endPoint x: 179, endPoint y: 247, distance: 114.8
click at [179, 247] on div "Mācību tēma: Matemātikas i - 12. klases 1. ieskaites mācību materiāls (ab) #3 📝…" at bounding box center [336, 192] width 673 height 385
click at [85, 205] on div "Mācību tēma: Matemātikas i - 12. klases 1. ieskaites mācību materiāls (ab) #3 📝…" at bounding box center [336, 192] width 673 height 385
drag, startPoint x: 112, startPoint y: 162, endPoint x: 167, endPoint y: 247, distance: 100.8
click at [167, 247] on div "6 XP Saņemsi Sarežģīts 336 pilda Apraksts Uzdevums Palīdzība 1 . Aprēķini √ 225…" at bounding box center [337, 238] width 454 height 466
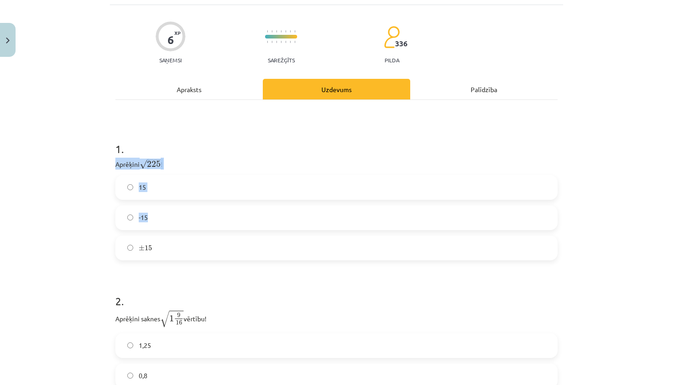
copy div "Aprēķini √ 225 225 ! 15 -15"
click at [73, 225] on div "Mācību tēma: Matemātikas i - 12. klases 1. ieskaites mācību materiāls (ab) #3 📝…" at bounding box center [336, 192] width 673 height 385
click at [169, 192] on label "15" at bounding box center [336, 187] width 441 height 23
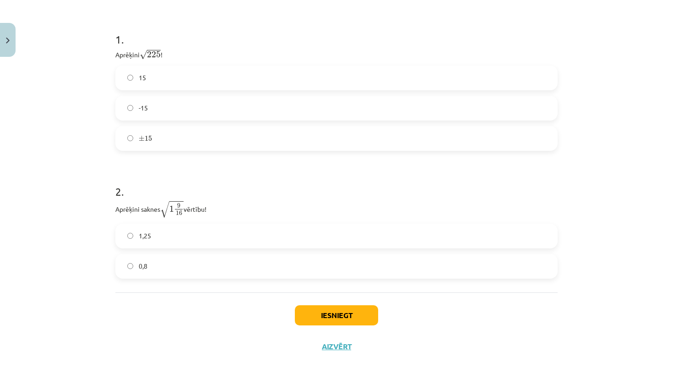
scroll to position [181, 0]
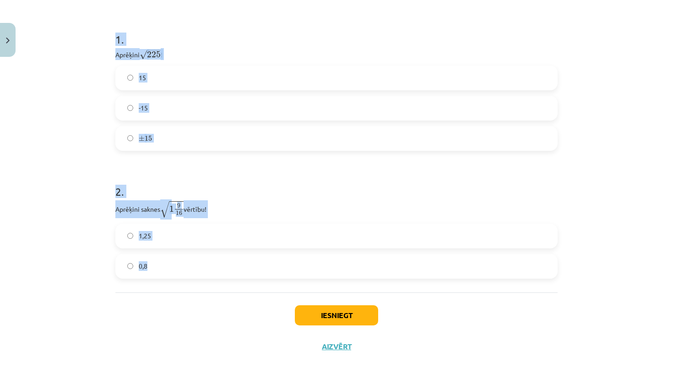
drag, startPoint x: 109, startPoint y: 208, endPoint x: 153, endPoint y: 270, distance: 76.3
click at [153, 270] on div "Mācību tēma: Matemātikas i - 12. klases 1. ieskaites mācību materiāls (ab) #3 📝…" at bounding box center [336, 192] width 673 height 385
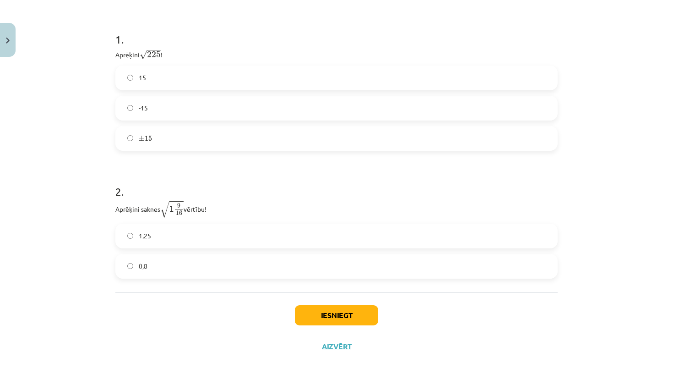
click at [67, 230] on div "Mācību tēma: Matemātikas i - 12. klases 1. ieskaites mācību materiāls (ab) #3 📝…" at bounding box center [336, 192] width 673 height 385
drag, startPoint x: 112, startPoint y: 209, endPoint x: 155, endPoint y: 270, distance: 74.7
click at [155, 270] on div "6 XP Saņemsi Sarežģīts 336 pilda Apraksts Uzdevums Palīdzība 1 . Aprēķini √ 225…" at bounding box center [337, 129] width 454 height 466
copy div "Aprēķini saknes √ 1 9 16 1 9 16 vērtību! 1,25 0,8"
click at [151, 289] on div "1 . Aprēķini √ 225 225 ! 15 -15 ± 15 ± 15 2 . Aprēķini saknes √ 1 9 16 1 9 16 v…" at bounding box center [336, 141] width 443 height 302
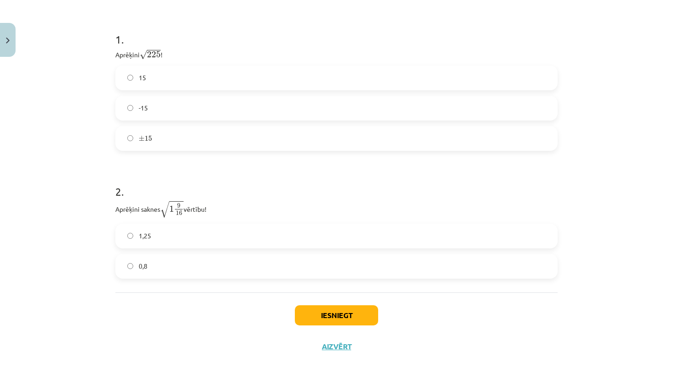
click at [170, 239] on label "1,25" at bounding box center [336, 235] width 441 height 23
click at [339, 310] on button "Iesniegt" at bounding box center [336, 315] width 83 height 20
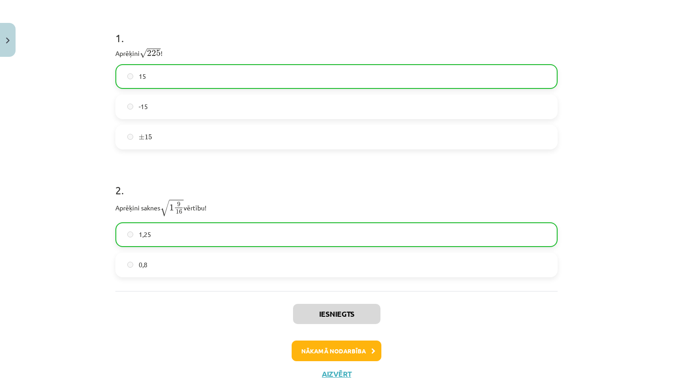
click at [338, 350] on button "Nākamā nodarbība" at bounding box center [337, 350] width 90 height 21
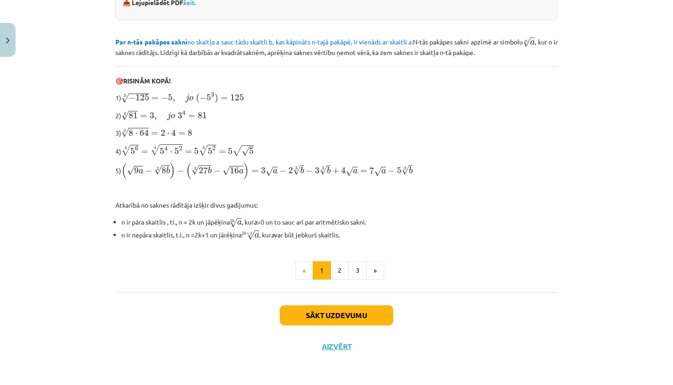
scroll to position [245, 0]
click at [328, 311] on button "Sākt uzdevumu" at bounding box center [337, 316] width 114 height 20
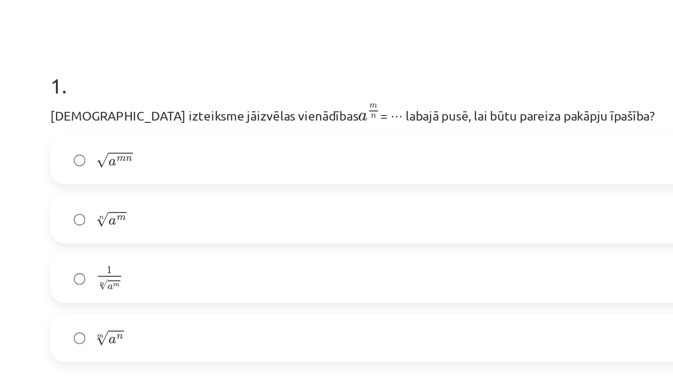
scroll to position [0, 0]
click at [116, 262] on label "n √ a m a m n" at bounding box center [336, 273] width 441 height 23
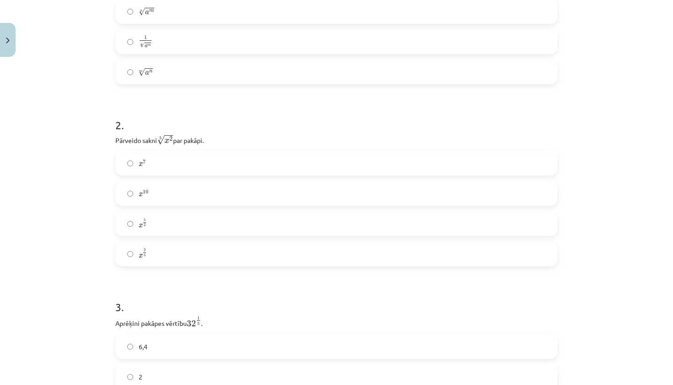
scroll to position [264, 0]
click at [148, 252] on label "x 2 5 x 2 5" at bounding box center [336, 251] width 441 height 23
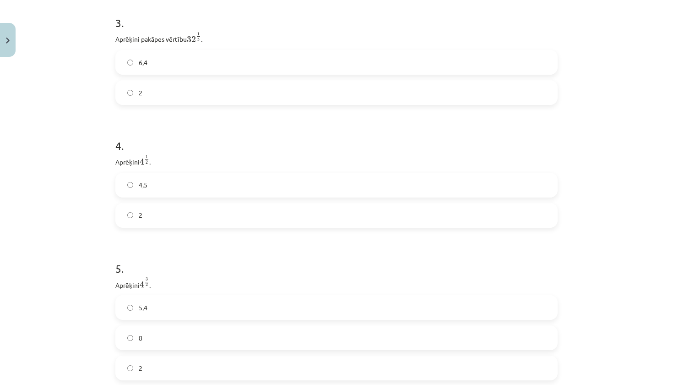
scroll to position [543, 0]
click at [161, 102] on label "2" at bounding box center [336, 95] width 441 height 23
click at [137, 221] on label "2" at bounding box center [336, 218] width 441 height 23
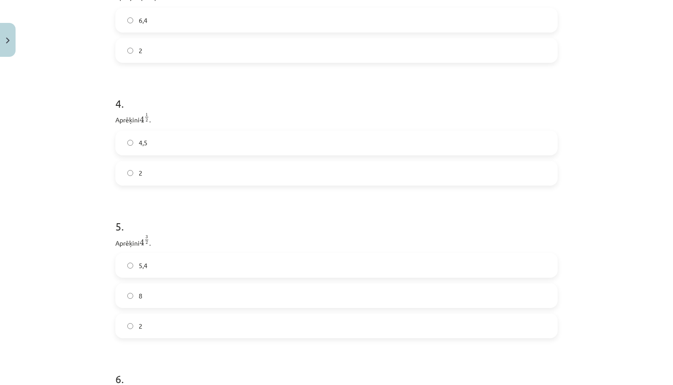
scroll to position [597, 0]
click at [139, 283] on span "8" at bounding box center [141, 287] width 4 height 10
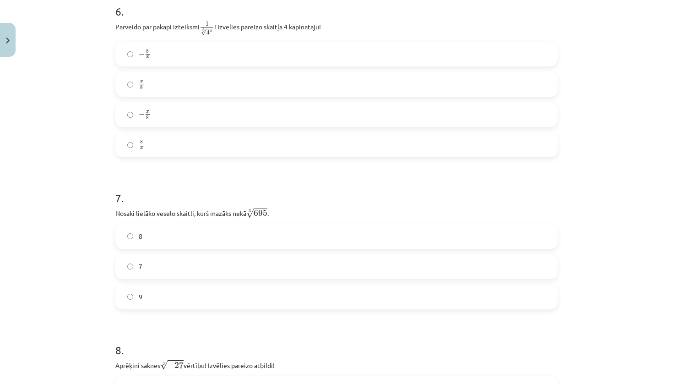
scroll to position [950, 0]
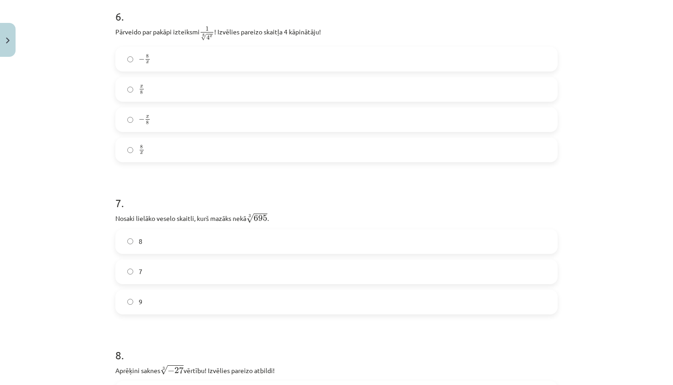
click at [165, 243] on label "8" at bounding box center [336, 241] width 441 height 23
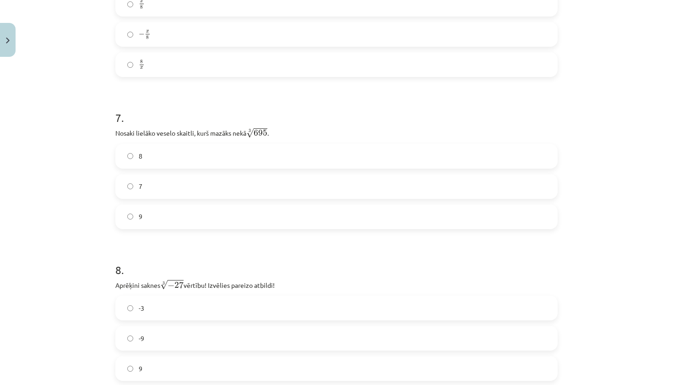
scroll to position [1036, 0]
click at [171, 306] on label "-3" at bounding box center [336, 307] width 441 height 23
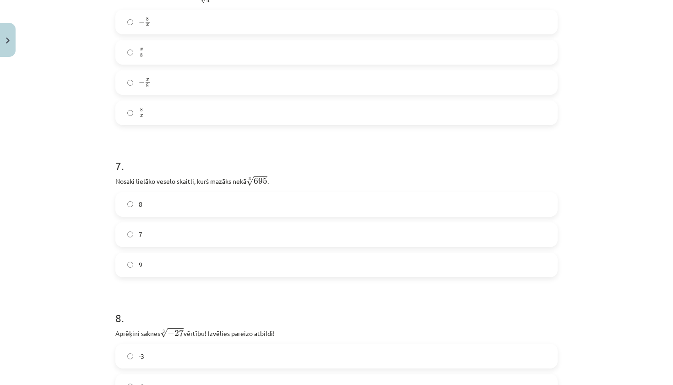
scroll to position [947, 0]
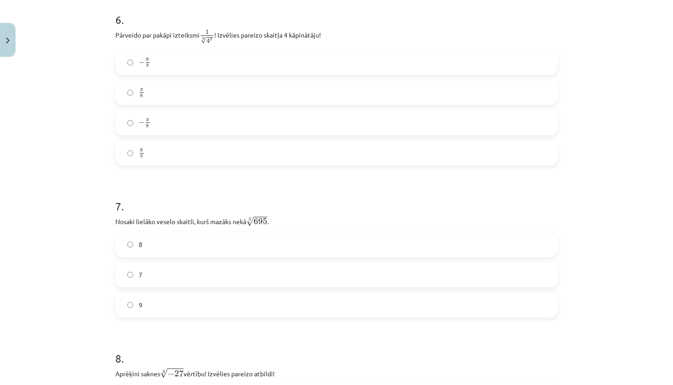
click at [201, 148] on label "8 x 8 x" at bounding box center [336, 153] width 441 height 23
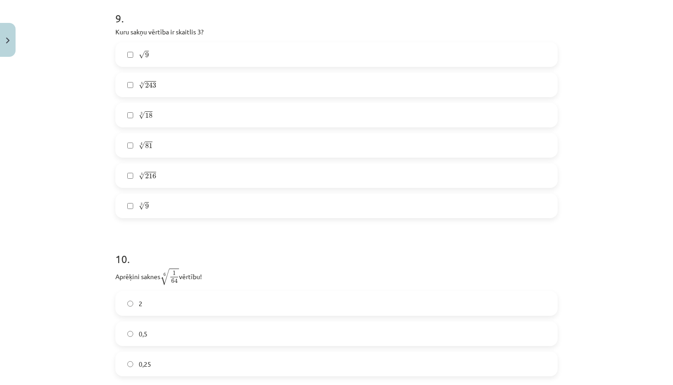
scroll to position [1467, 0]
click at [218, 57] on label "√ 9 9" at bounding box center [336, 55] width 441 height 23
click at [198, 85] on label "5 √ 243 243 5" at bounding box center [336, 86] width 441 height 23
click at [143, 211] on span "√" at bounding box center [142, 207] width 6 height 8
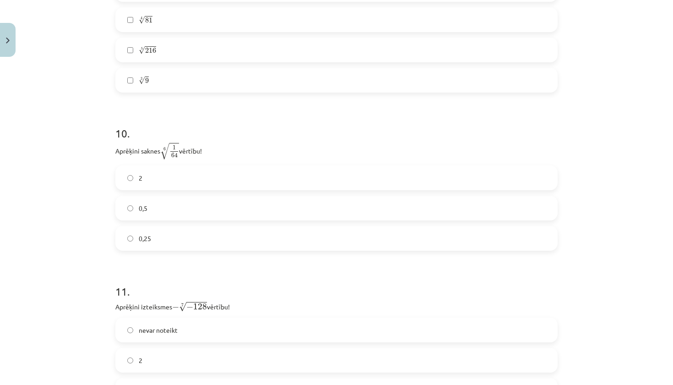
scroll to position [1595, 0]
click at [186, 210] on label "0,5" at bounding box center [336, 207] width 441 height 23
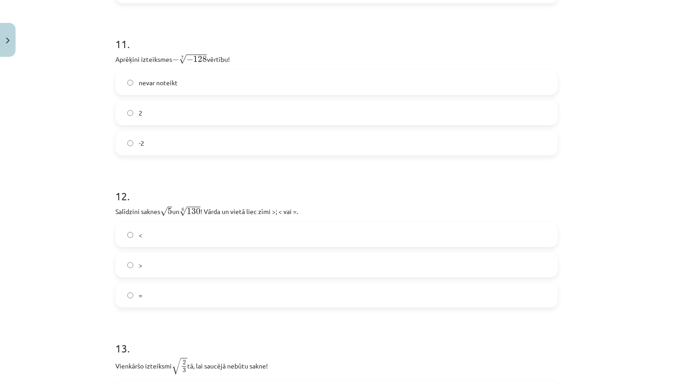
scroll to position [1843, 0]
click at [186, 87] on label "nevar noteikt" at bounding box center [336, 81] width 441 height 23
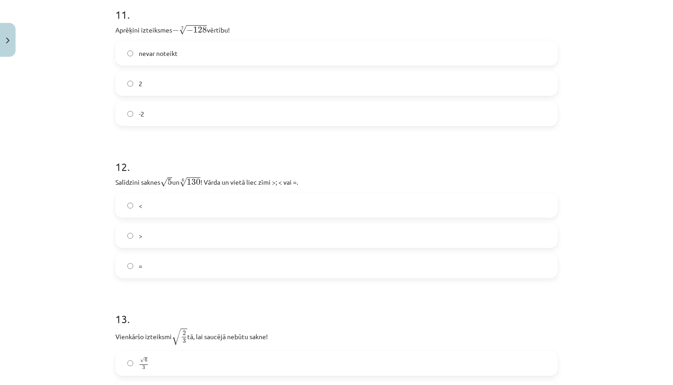
scroll to position [1873, 0]
click at [172, 205] on label "<" at bounding box center [336, 203] width 441 height 23
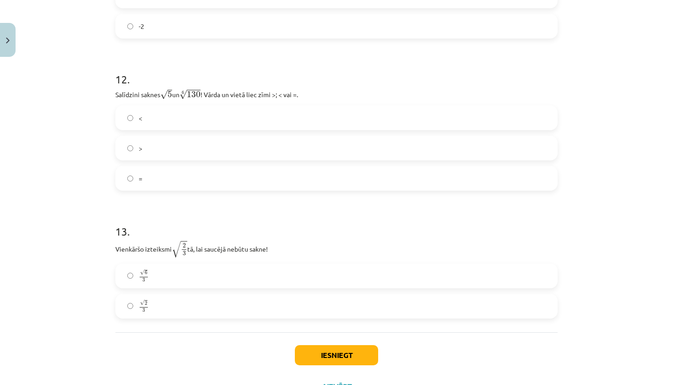
scroll to position [1971, 0]
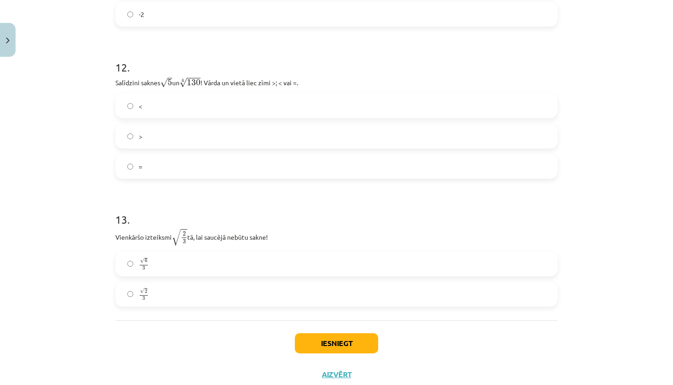
click at [162, 258] on label "√ 6 3 6 3" at bounding box center [336, 263] width 441 height 23
click at [345, 355] on div "Iesniegt Aizvērt" at bounding box center [336, 352] width 443 height 64
click at [345, 345] on button "Iesniegt" at bounding box center [336, 343] width 83 height 20
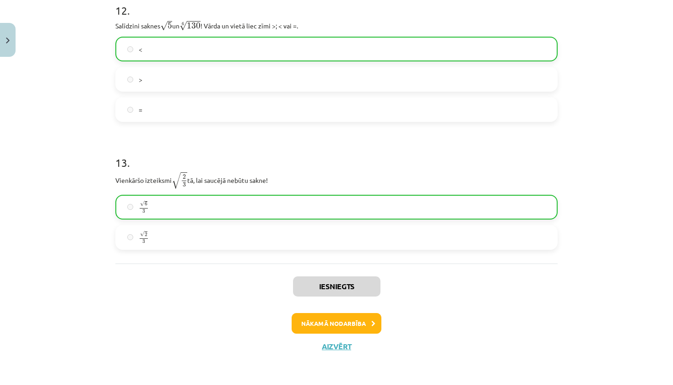
scroll to position [2029, 0]
click at [349, 323] on button "Nākamā nodarbība" at bounding box center [337, 323] width 90 height 21
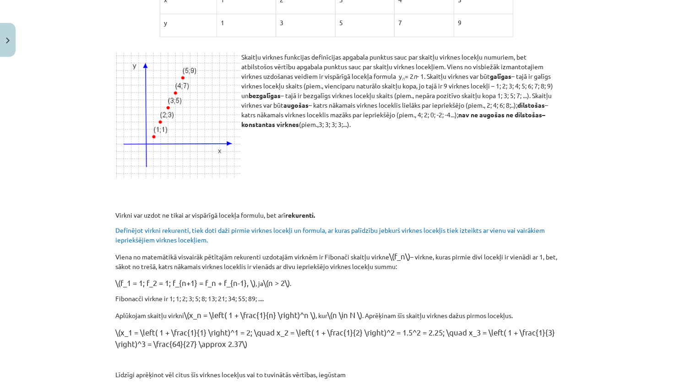
scroll to position [23, 0]
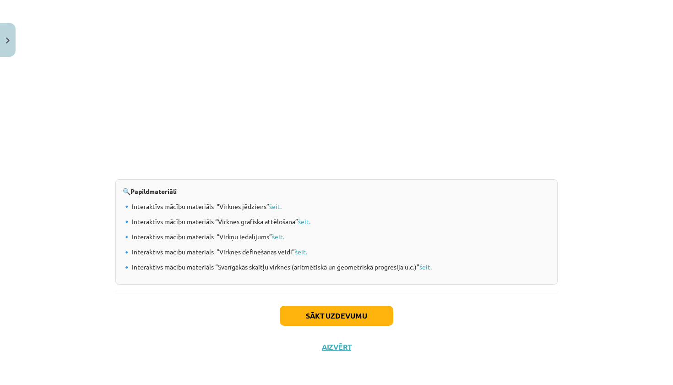
click at [365, 317] on button "Sākt uzdevumu" at bounding box center [337, 316] width 114 height 20
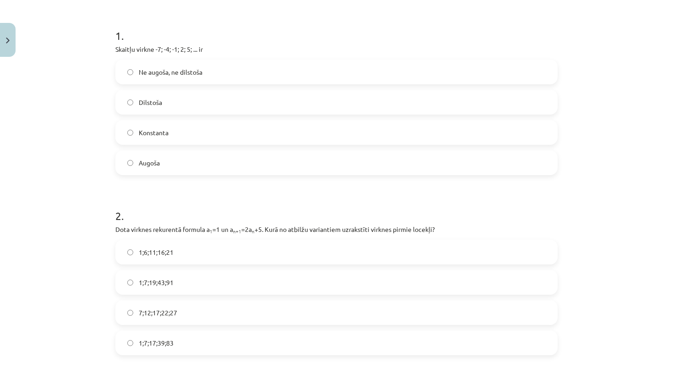
scroll to position [169, 0]
click at [148, 159] on span "Augoša" at bounding box center [149, 164] width 21 height 10
click at [183, 156] on label "Augoša" at bounding box center [336, 163] width 441 height 23
click at [177, 283] on label "1;7;19;43;91" at bounding box center [336, 282] width 441 height 23
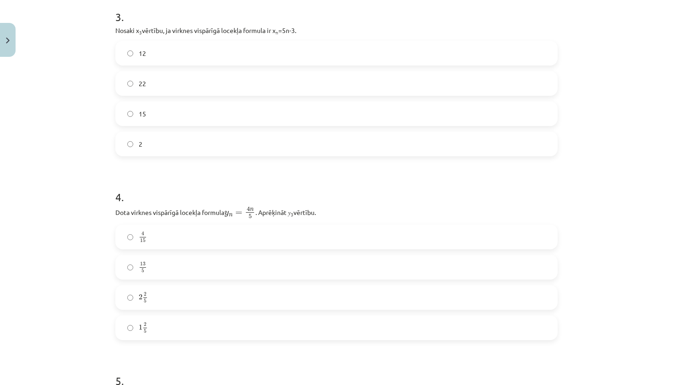
scroll to position [548, 0]
click at [228, 50] on label "12" at bounding box center [336, 52] width 441 height 23
click at [170, 292] on label "2 2 5 2 2 5" at bounding box center [336, 296] width 441 height 23
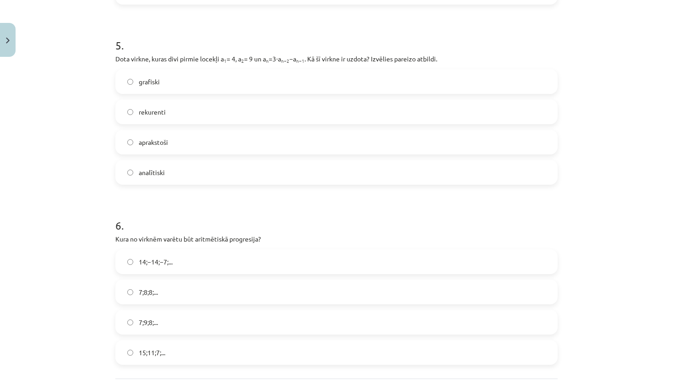
scroll to position [882, 0]
click at [186, 115] on label "rekurenti" at bounding box center [336, 112] width 441 height 23
click at [181, 352] on label "15;11;7;..." at bounding box center [336, 353] width 441 height 23
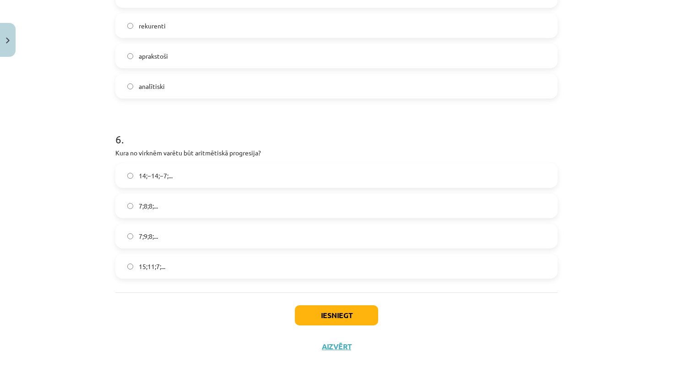
scroll to position [971, 0]
click at [356, 316] on button "Iesniegt" at bounding box center [336, 315] width 83 height 20
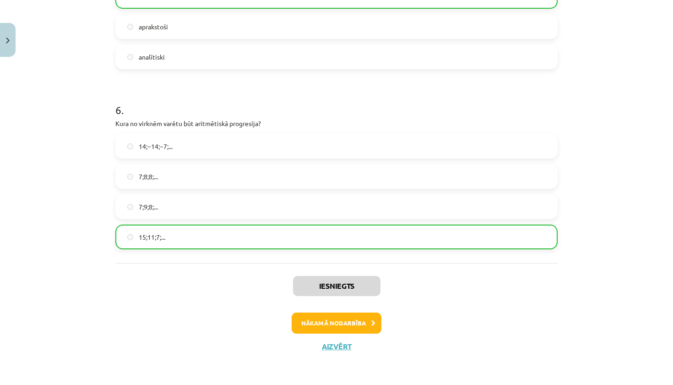
click at [342, 320] on button "Nākamā nodarbība" at bounding box center [337, 322] width 90 height 21
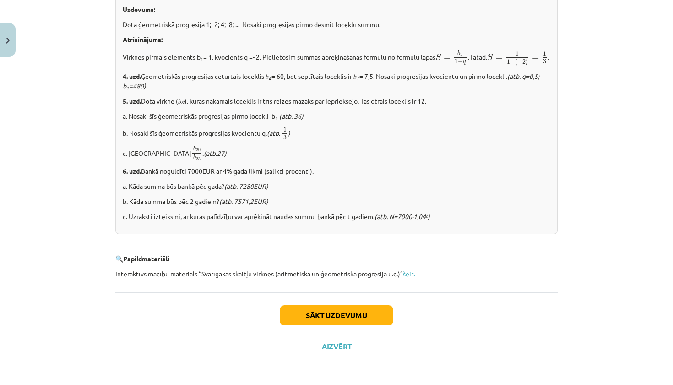
scroll to position [1104, 0]
click at [339, 317] on button "Sākt uzdevumu" at bounding box center [337, 315] width 114 height 20
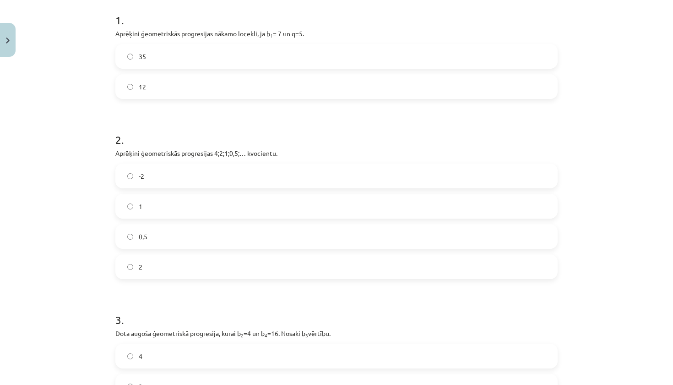
scroll to position [192, 0]
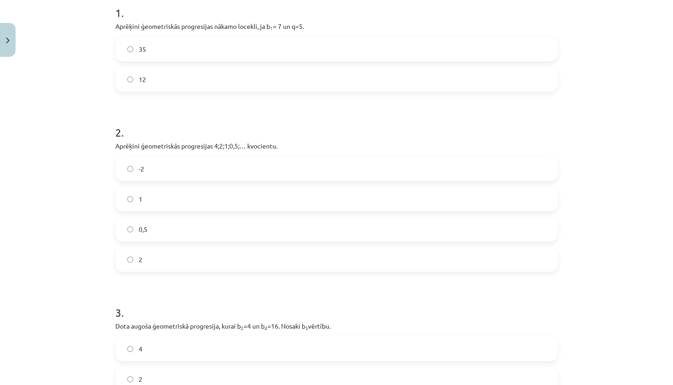
click at [191, 53] on label "35" at bounding box center [336, 49] width 441 height 23
click at [157, 230] on label "0,5" at bounding box center [336, 229] width 441 height 23
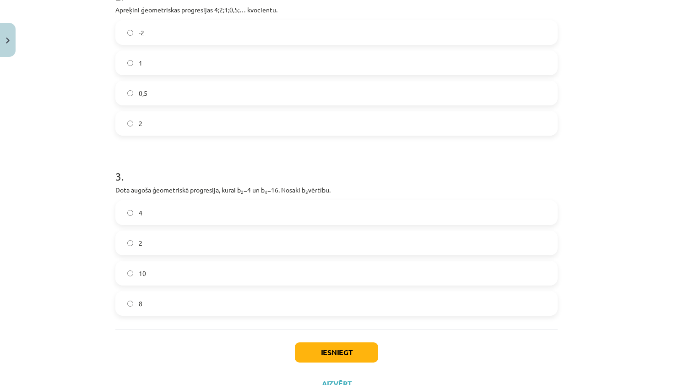
scroll to position [344, 0]
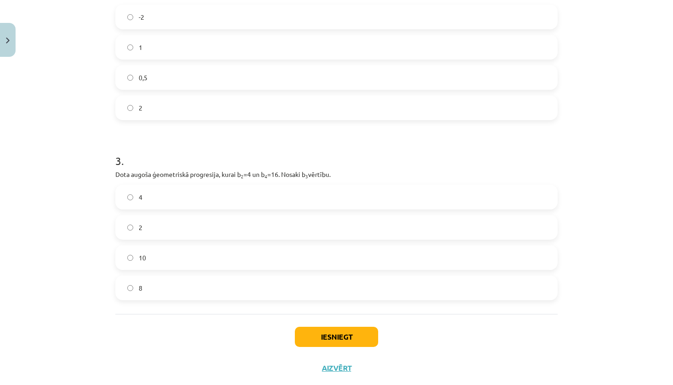
click at [159, 290] on label "8" at bounding box center [336, 287] width 441 height 23
click at [321, 334] on button "Iesniegt" at bounding box center [336, 337] width 83 height 20
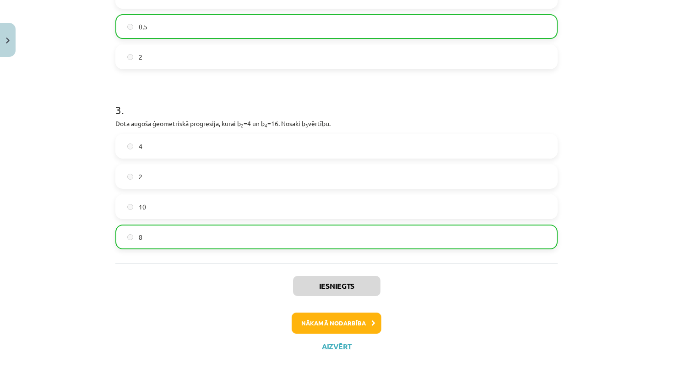
click at [350, 318] on button "Nākamā nodarbība" at bounding box center [337, 322] width 90 height 21
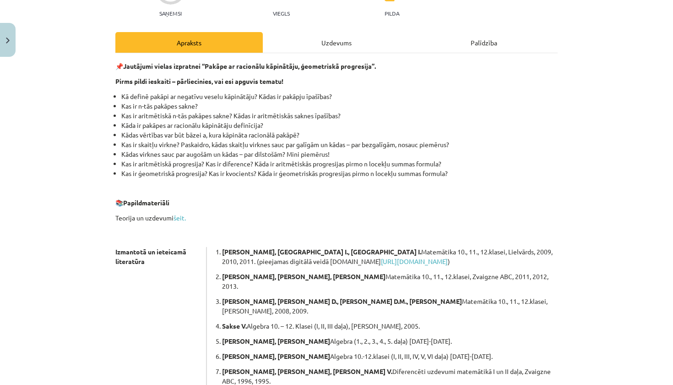
scroll to position [195, 0]
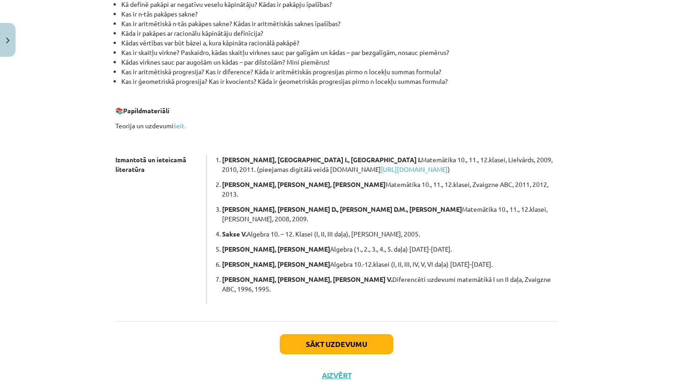
click at [351, 334] on button "Sākt uzdevumu" at bounding box center [337, 344] width 114 height 20
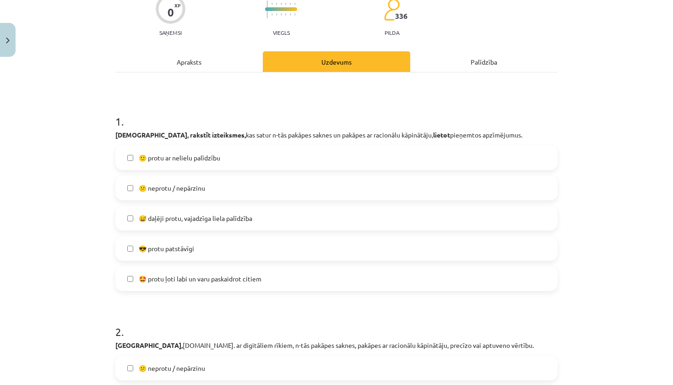
scroll to position [85, 0]
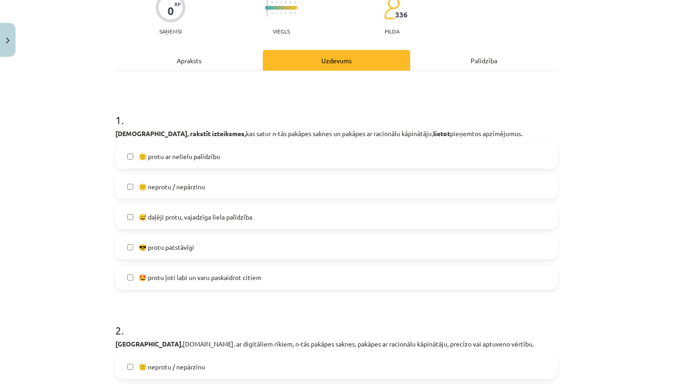
click at [308, 155] on label "🙂 protu ar nelielu palīdzību" at bounding box center [336, 156] width 441 height 23
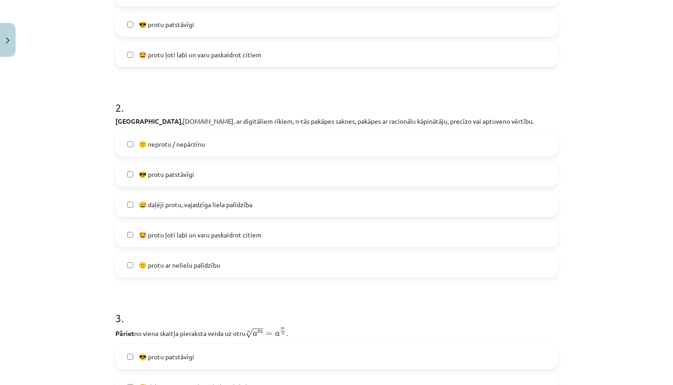
scroll to position [308, 0]
click at [266, 172] on label "😎 protu patstāvīgi" at bounding box center [336, 173] width 441 height 23
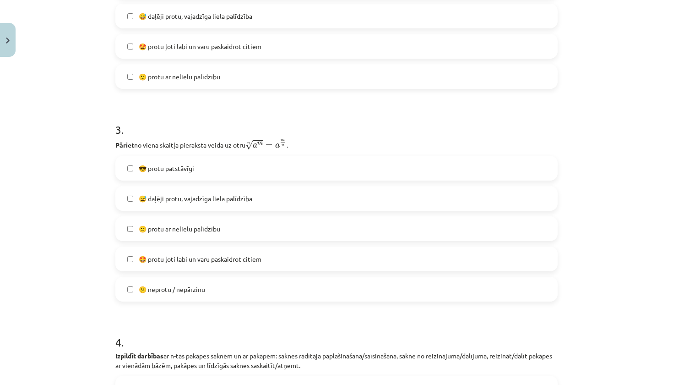
scroll to position [508, 0]
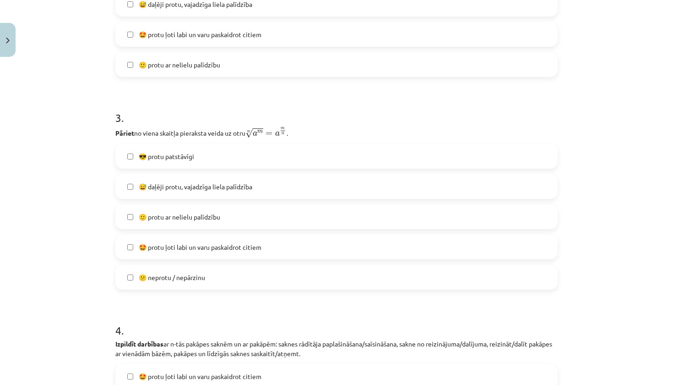
click at [252, 163] on label "😎 protu patstāvīgi" at bounding box center [336, 156] width 441 height 23
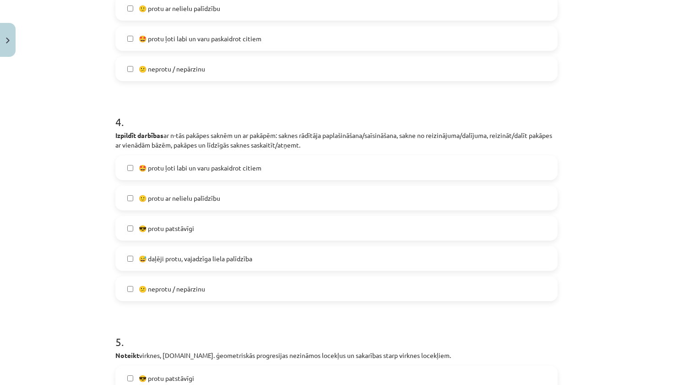
scroll to position [745, 0]
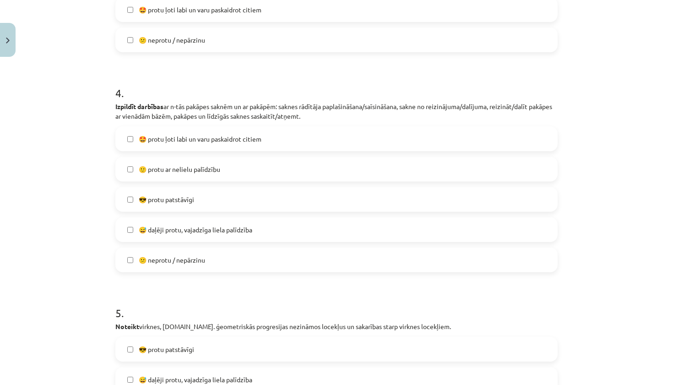
click at [210, 235] on span "😅 daļēji protu, vajadzīga liela palīdzība" at bounding box center [196, 230] width 114 height 10
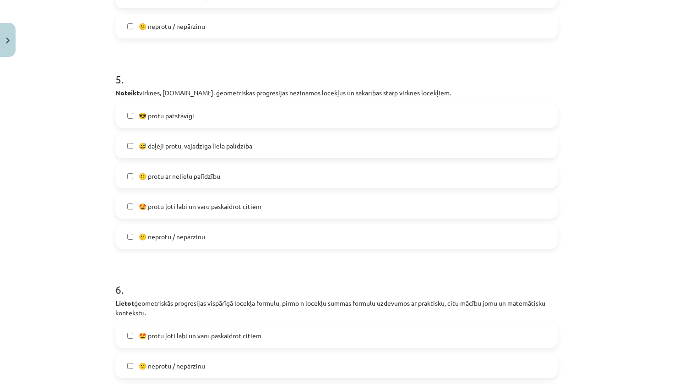
scroll to position [981, 0]
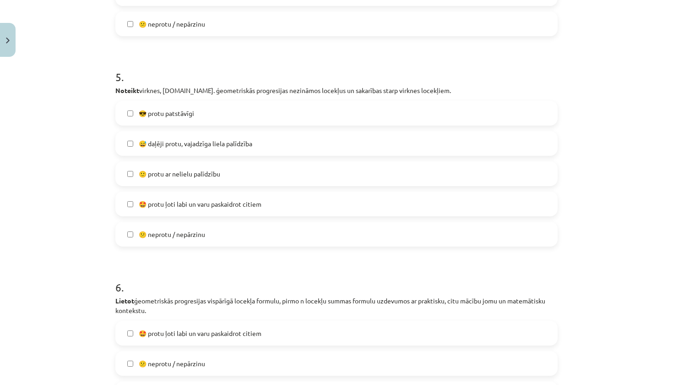
click at [241, 182] on label "🙂 protu ar nelielu palīdzību" at bounding box center [336, 173] width 441 height 23
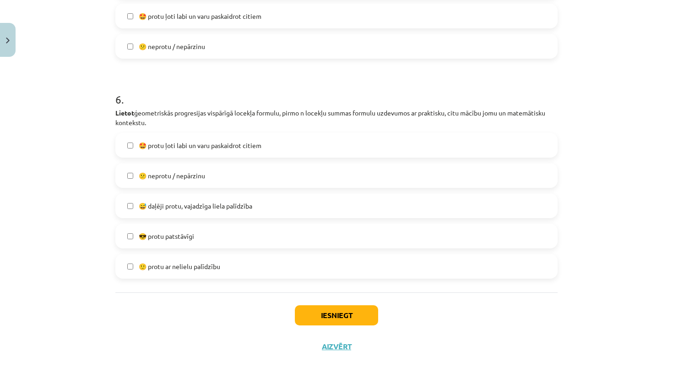
scroll to position [1171, 0]
click at [208, 230] on label "😎 protu patstāvīgi" at bounding box center [336, 235] width 441 height 23
click at [359, 315] on button "Iesniegt" at bounding box center [336, 315] width 83 height 20
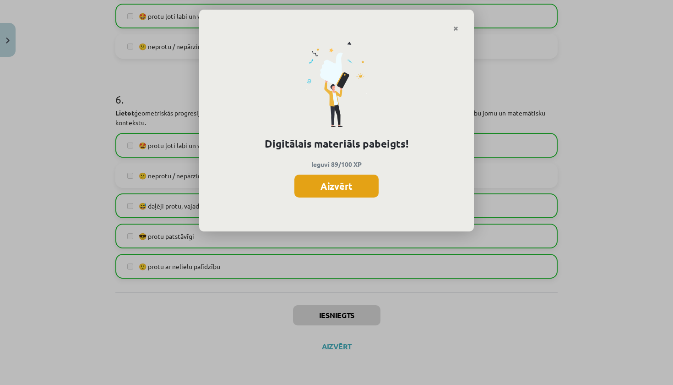
click at [359, 188] on button "Aizvērt" at bounding box center [337, 186] width 84 height 23
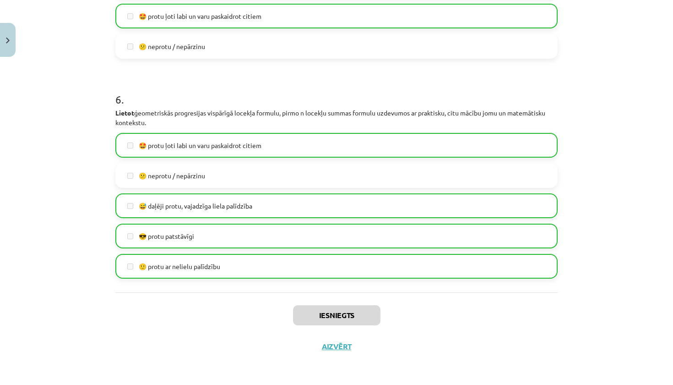
scroll to position [147, 0]
click at [333, 345] on button "Aizvērt" at bounding box center [336, 346] width 35 height 9
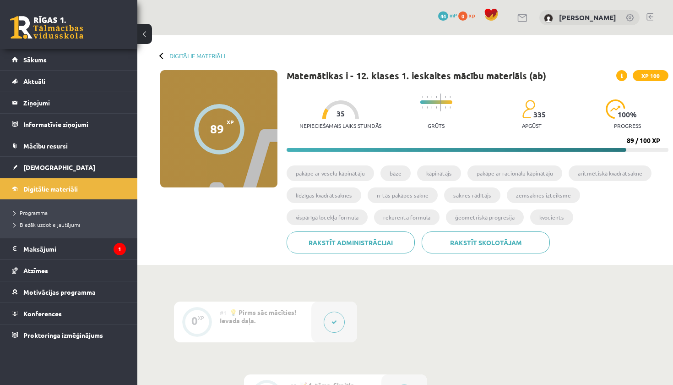
scroll to position [0, 0]
click at [99, 60] on link "Sākums" at bounding box center [69, 59] width 114 height 21
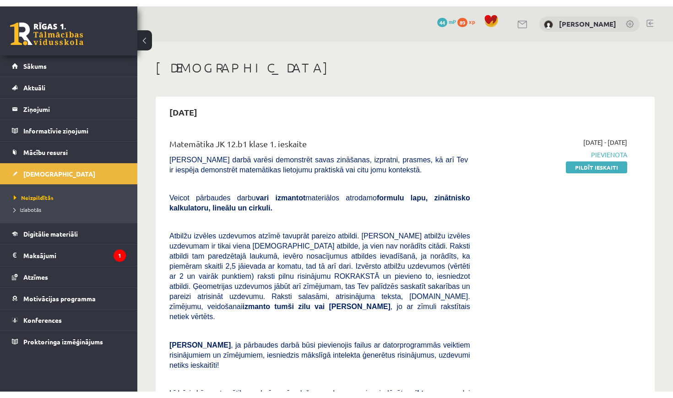
scroll to position [6, 0]
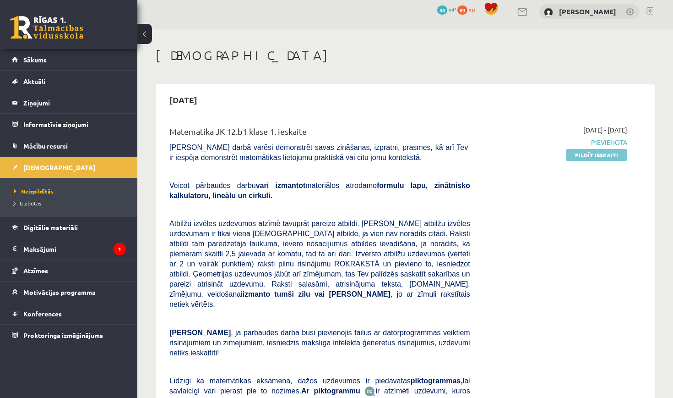
click at [606, 153] on link "Pildīt ieskaiti" at bounding box center [596, 155] width 61 height 12
click at [75, 104] on legend "Ziņojumi 0" at bounding box center [74, 102] width 103 height 21
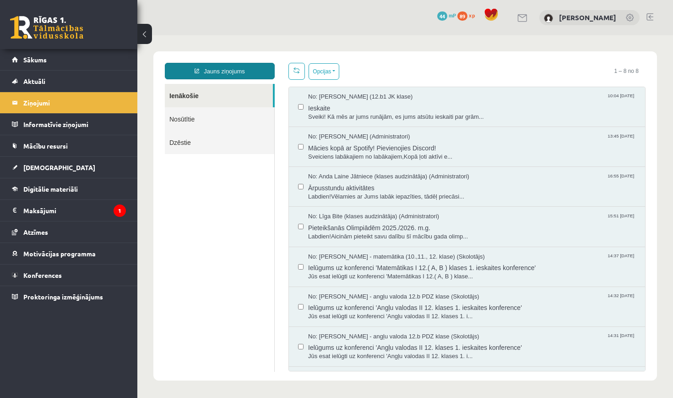
click at [245, 69] on link "Jauns ziņojums" at bounding box center [220, 71] width 110 height 16
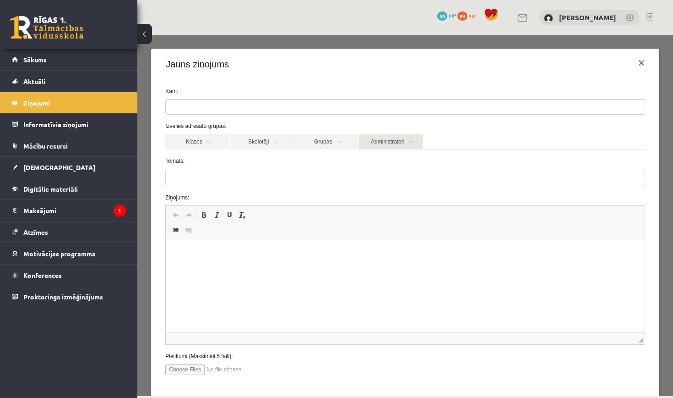
click at [394, 140] on link "Administratori" at bounding box center [391, 142] width 64 height 16
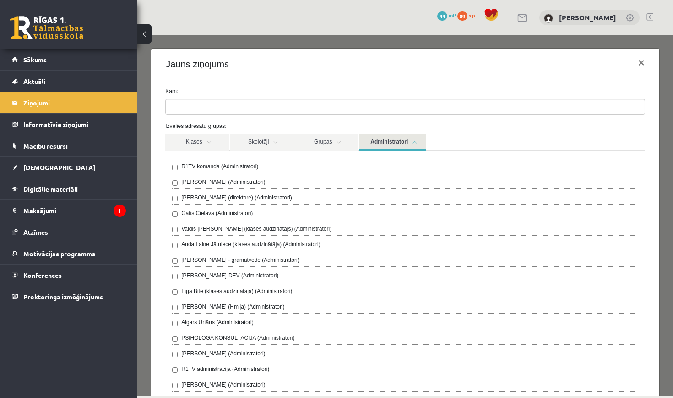
click at [296, 169] on div "R1TV komanda (Administratori)" at bounding box center [405, 167] width 466 height 11
click at [420, 144] on link "Administratori" at bounding box center [392, 142] width 67 height 17
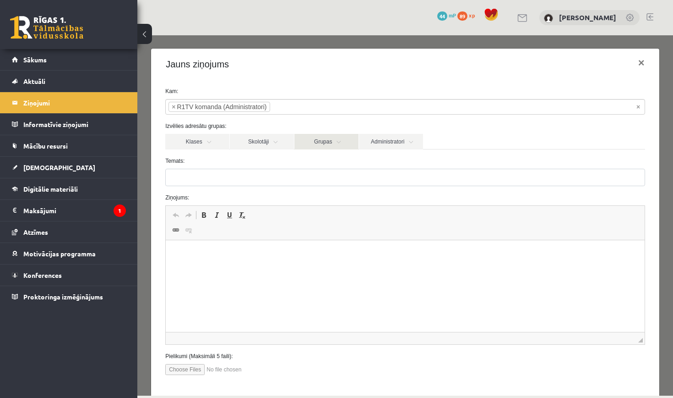
click at [331, 140] on link "Grupas" at bounding box center [327, 142] width 64 height 16
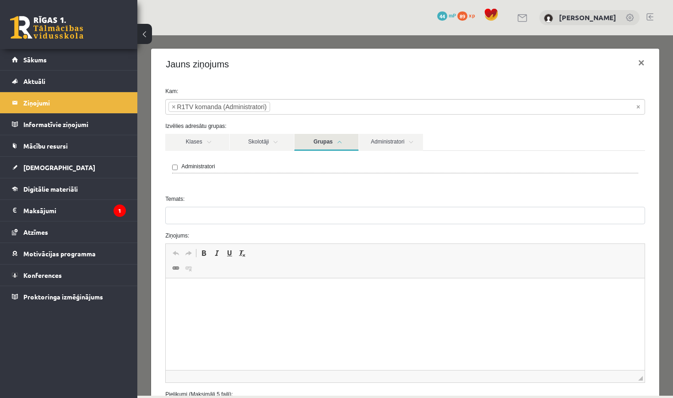
click at [331, 140] on link "Grupas" at bounding box center [327, 142] width 64 height 17
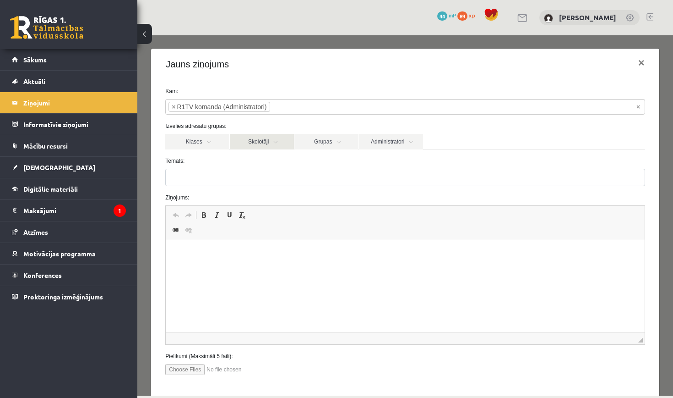
click at [279, 143] on link "Skolotāji" at bounding box center [262, 142] width 64 height 16
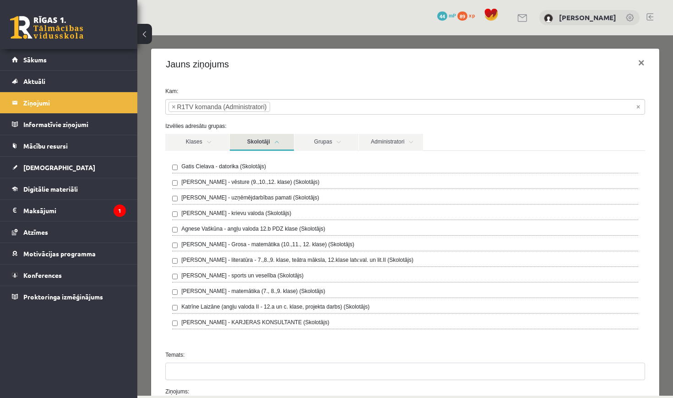
click at [279, 143] on link "Skolotāji" at bounding box center [262, 142] width 64 height 17
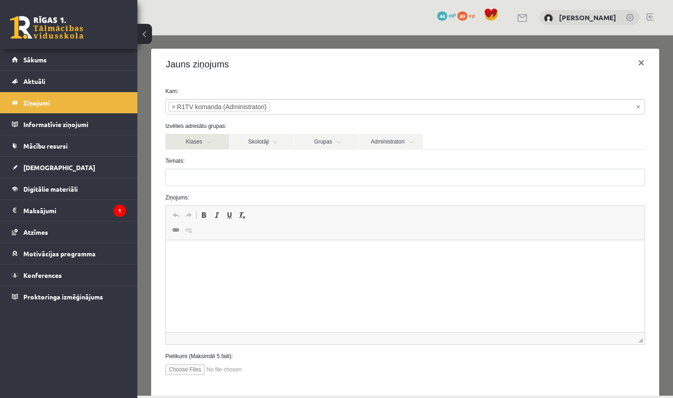
click at [218, 142] on link "Klases" at bounding box center [197, 142] width 64 height 16
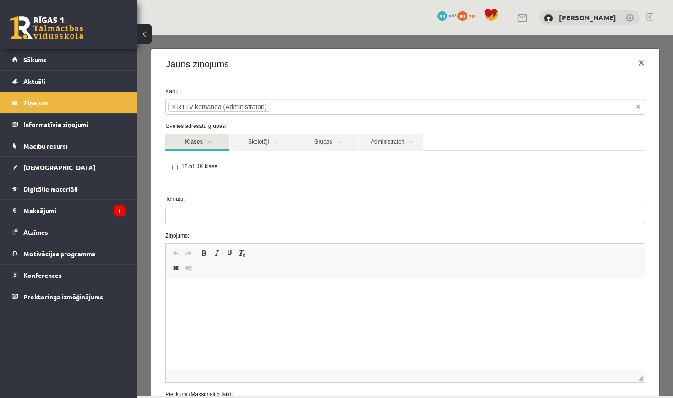
click at [218, 142] on link "Klases" at bounding box center [197, 142] width 64 height 17
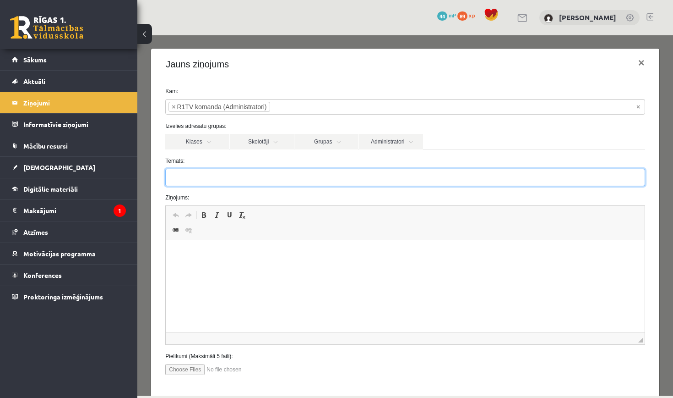
click at [213, 177] on input "Temats:" at bounding box center [405, 177] width 480 height 17
type input "**********"
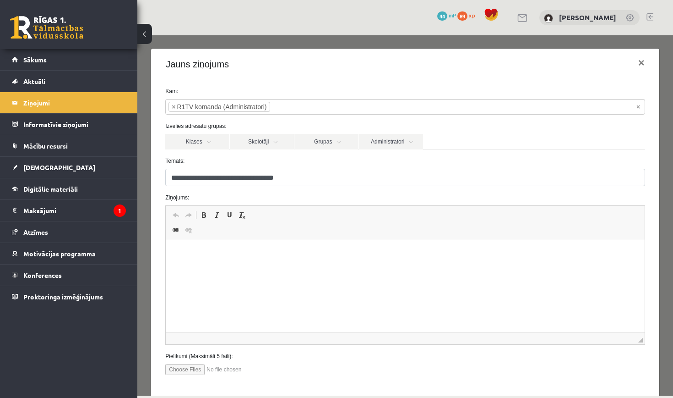
click at [198, 260] on html at bounding box center [405, 254] width 479 height 28
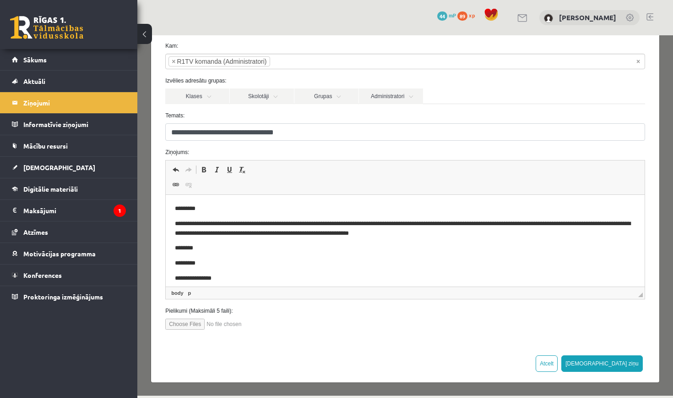
scroll to position [45, 0]
click at [626, 361] on button "Sūtīt ziņu" at bounding box center [603, 364] width 82 height 16
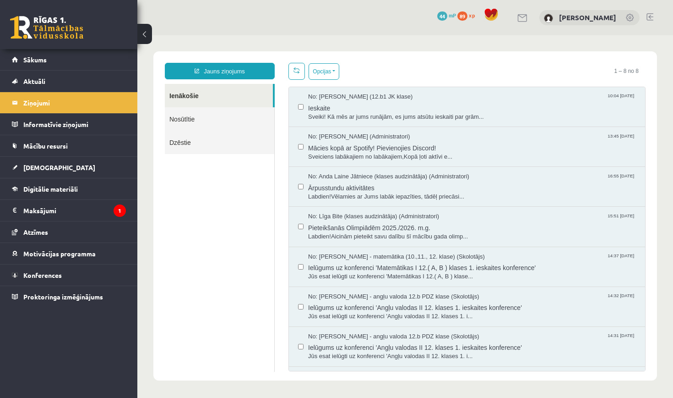
scroll to position [0, 0]
click at [377, 113] on span "Sveiki! Kā mēs ar jums runājām, es jums atsūtu ieskaiti par grām..." at bounding box center [472, 117] width 328 height 9
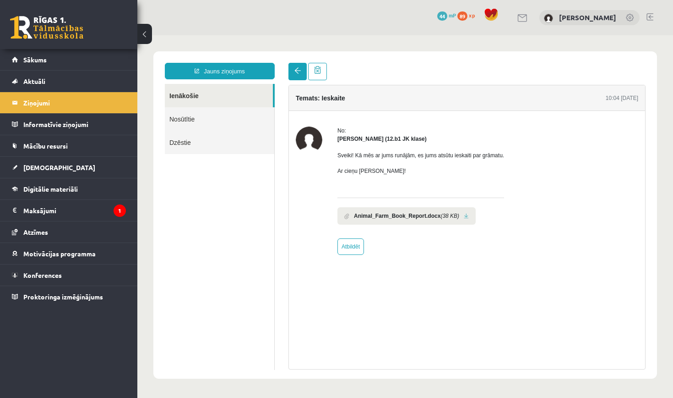
click at [299, 73] on span at bounding box center [298, 70] width 6 height 6
click at [52, 63] on link "Sākums" at bounding box center [69, 59] width 114 height 21
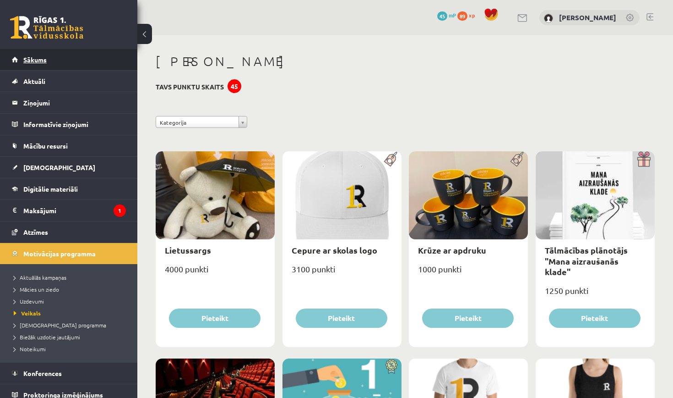
click at [61, 63] on link "Sākums" at bounding box center [69, 59] width 114 height 21
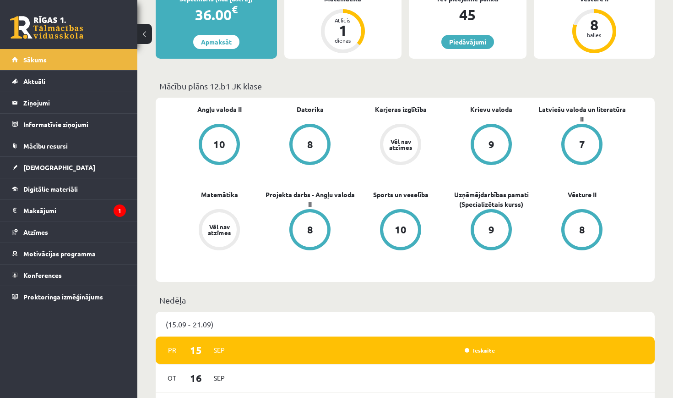
scroll to position [200, 0]
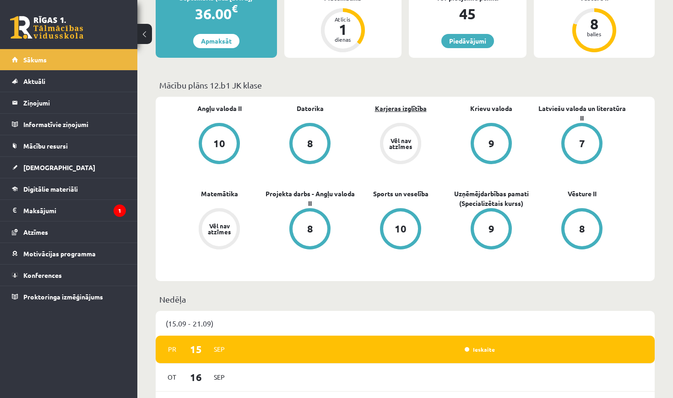
click at [414, 109] on link "Karjeras izglītība" at bounding box center [401, 109] width 52 height 10
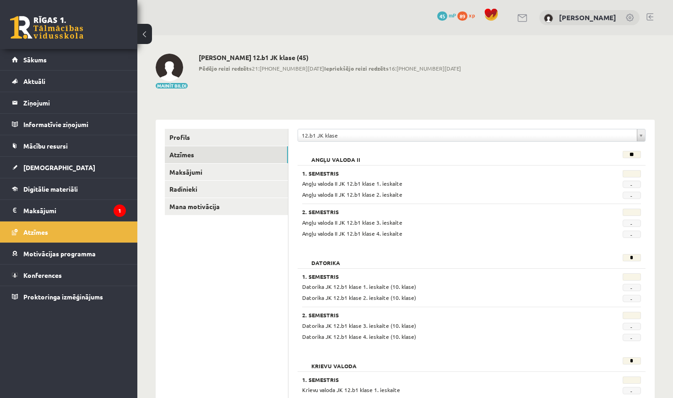
click at [655, 18] on div "0 Dāvanas 45 mP 89 xp [PERSON_NAME]" at bounding box center [405, 17] width 536 height 35
click at [649, 17] on link at bounding box center [650, 16] width 7 height 7
